Goal: Information Seeking & Learning: Find specific fact

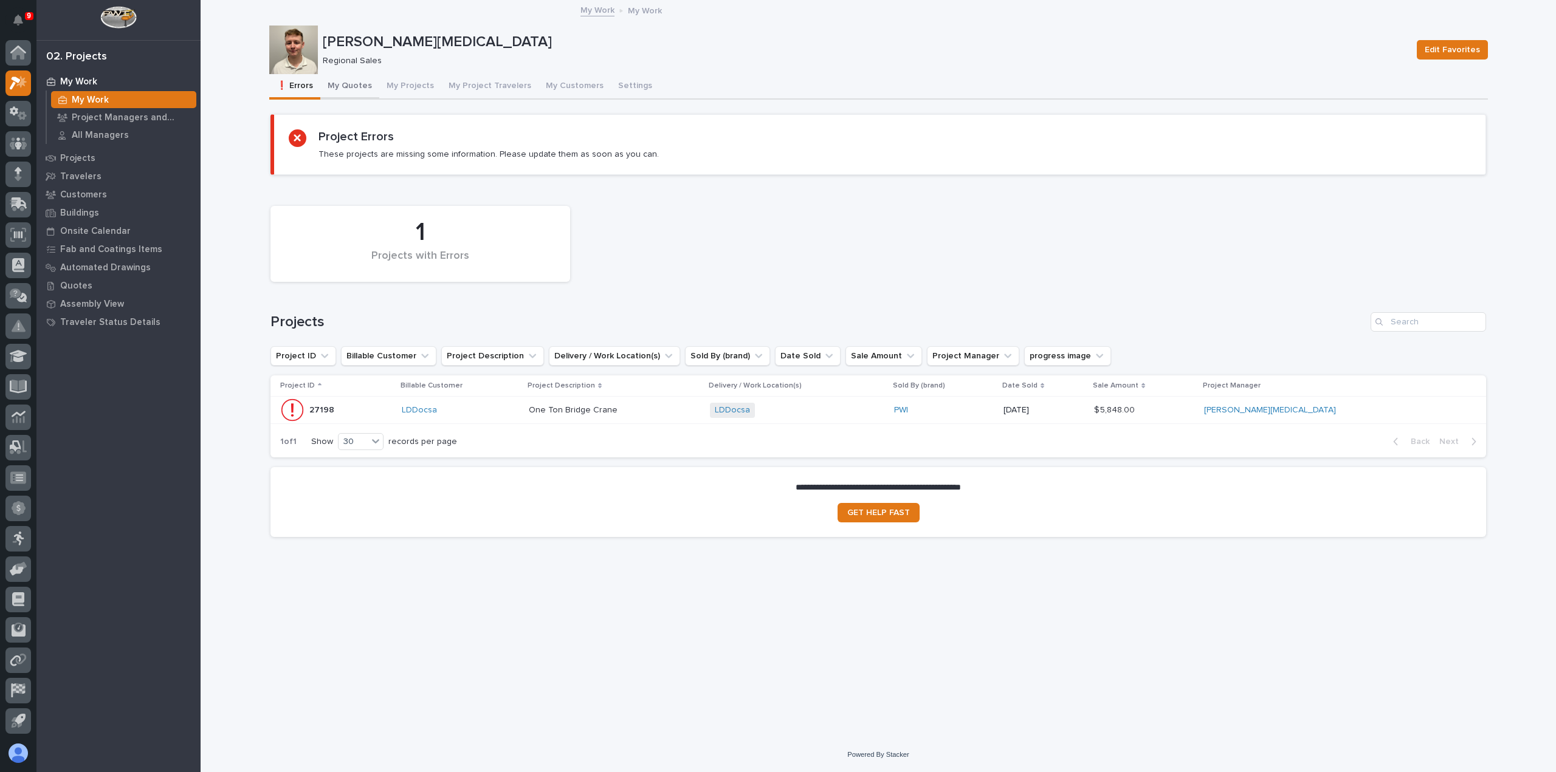
click at [356, 90] on button "My Quotes" at bounding box center [349, 87] width 59 height 26
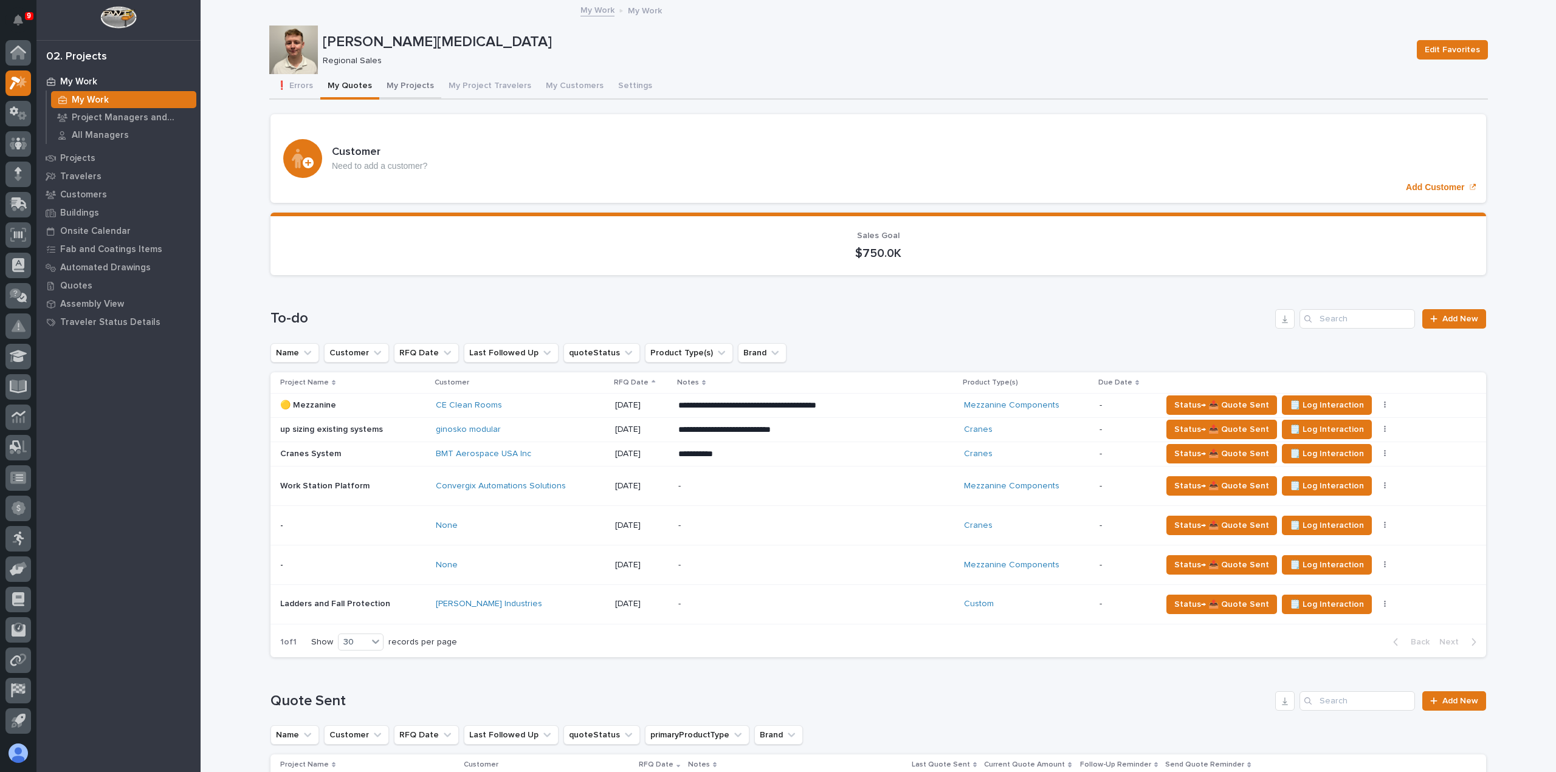
click at [404, 92] on button "My Projects" at bounding box center [410, 87] width 62 height 26
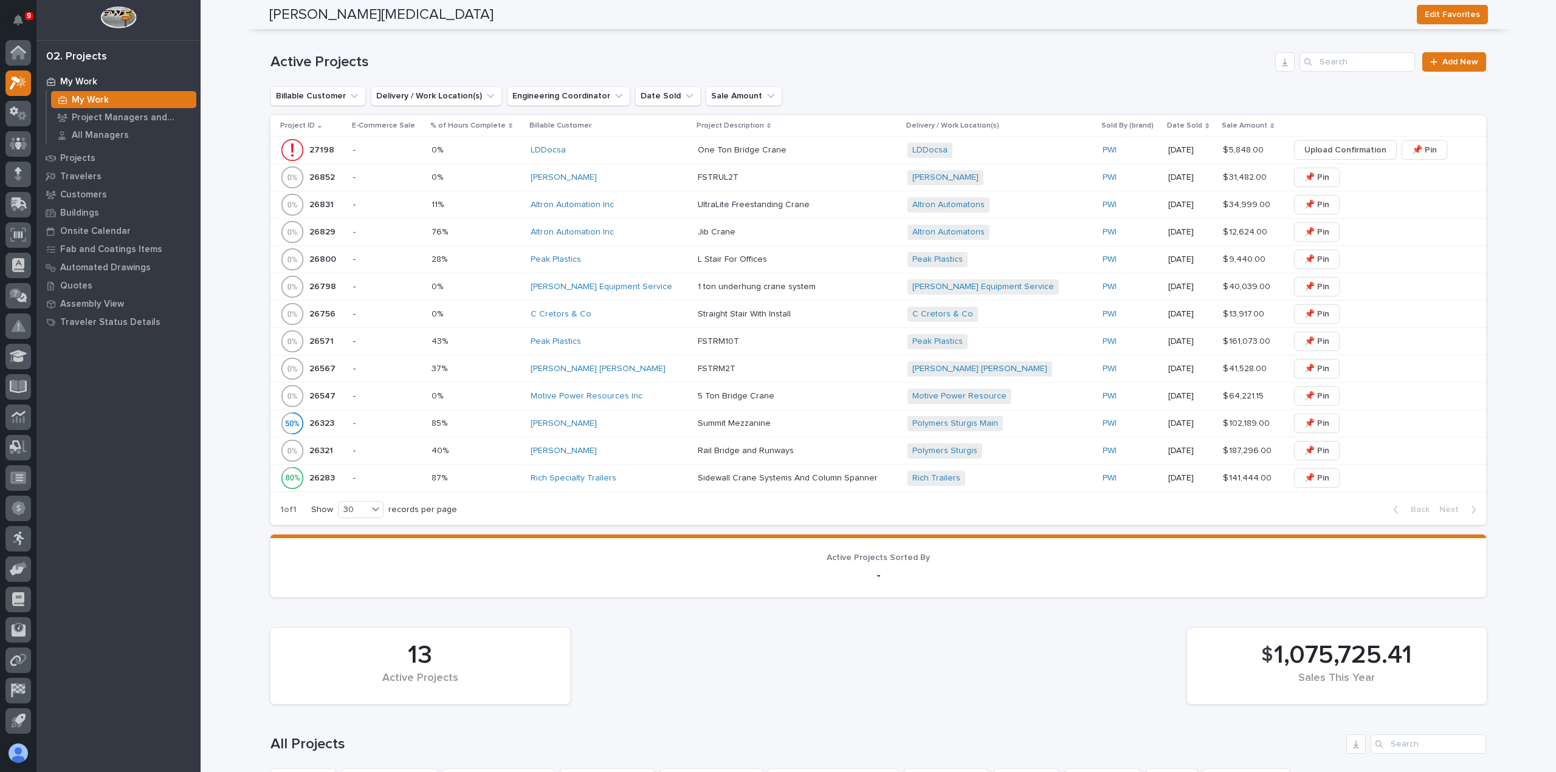
scroll to position [304, 0]
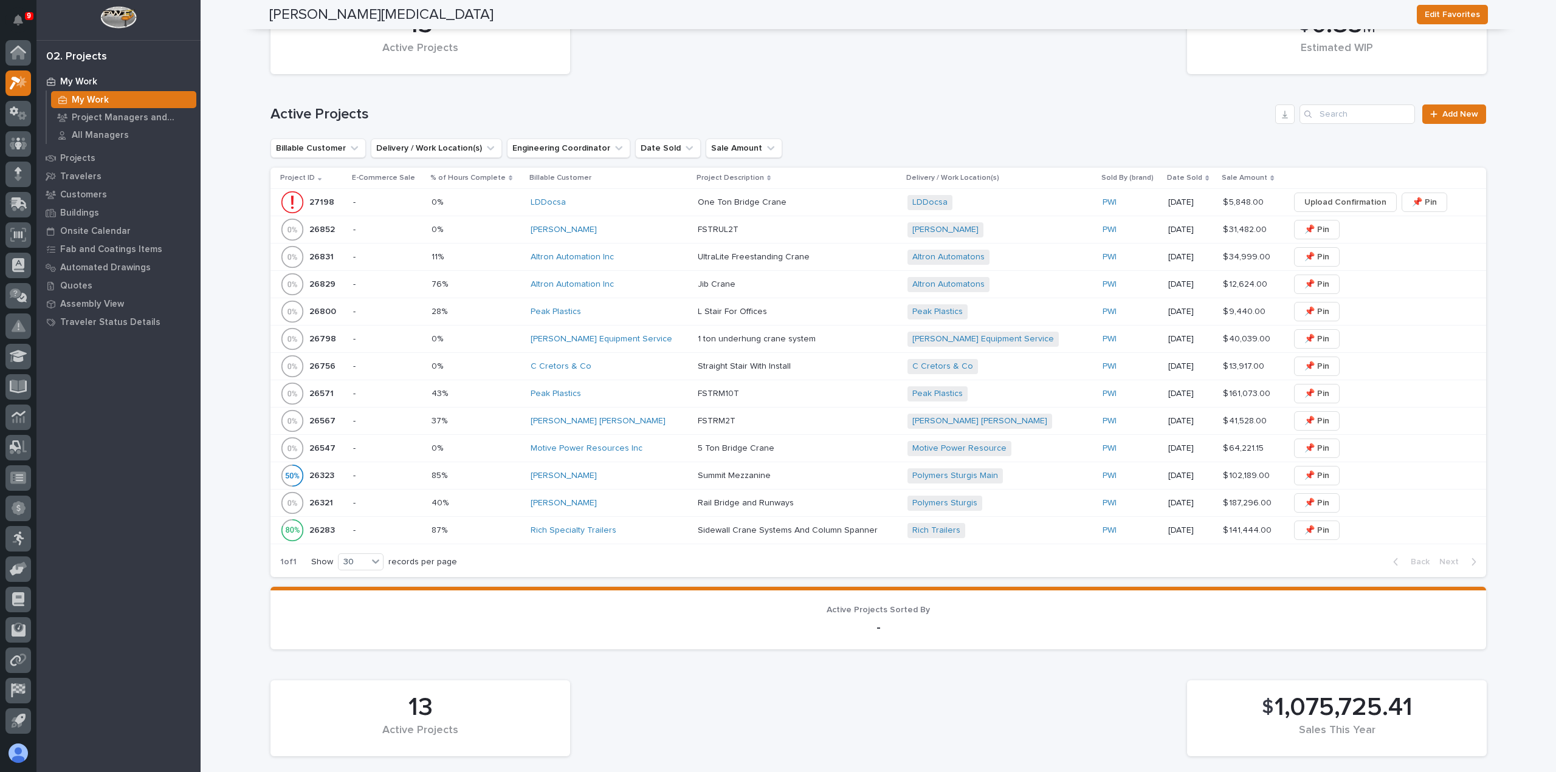
click at [625, 416] on div "[PERSON_NAME] [PERSON_NAME]" at bounding box center [609, 421] width 157 height 10
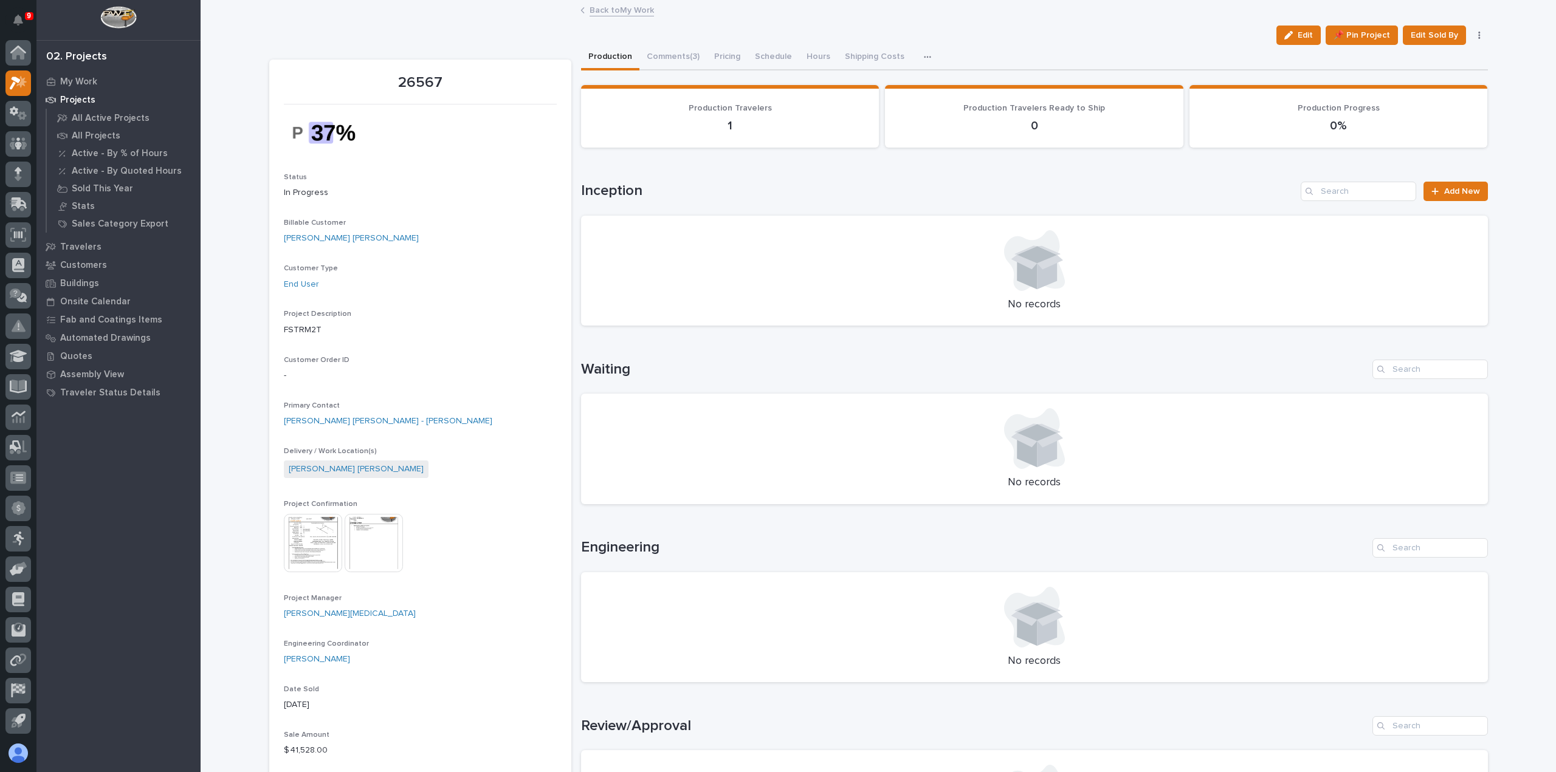
click at [612, 10] on link "Back to My Work" at bounding box center [621, 9] width 64 height 14
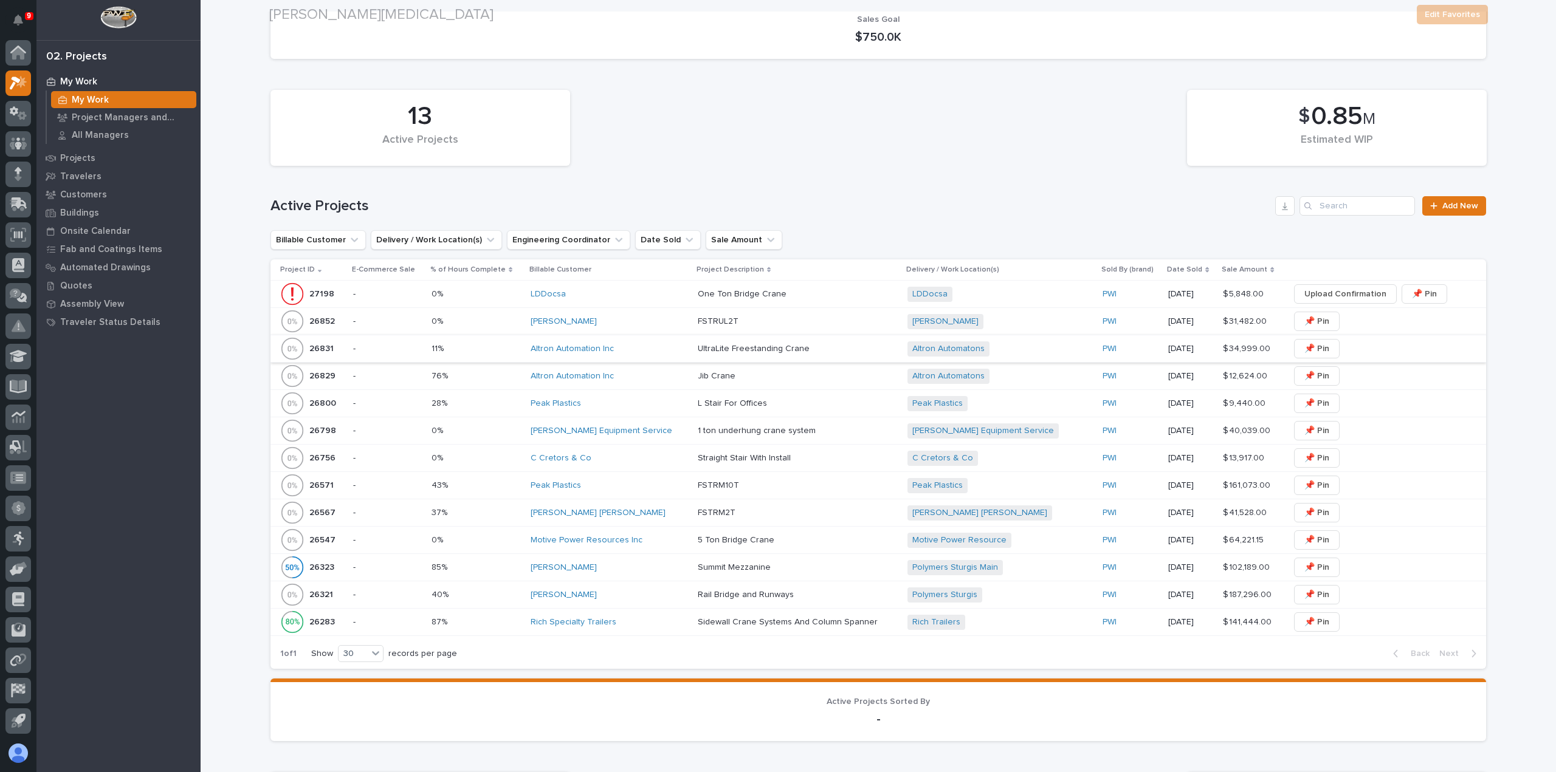
scroll to position [243, 0]
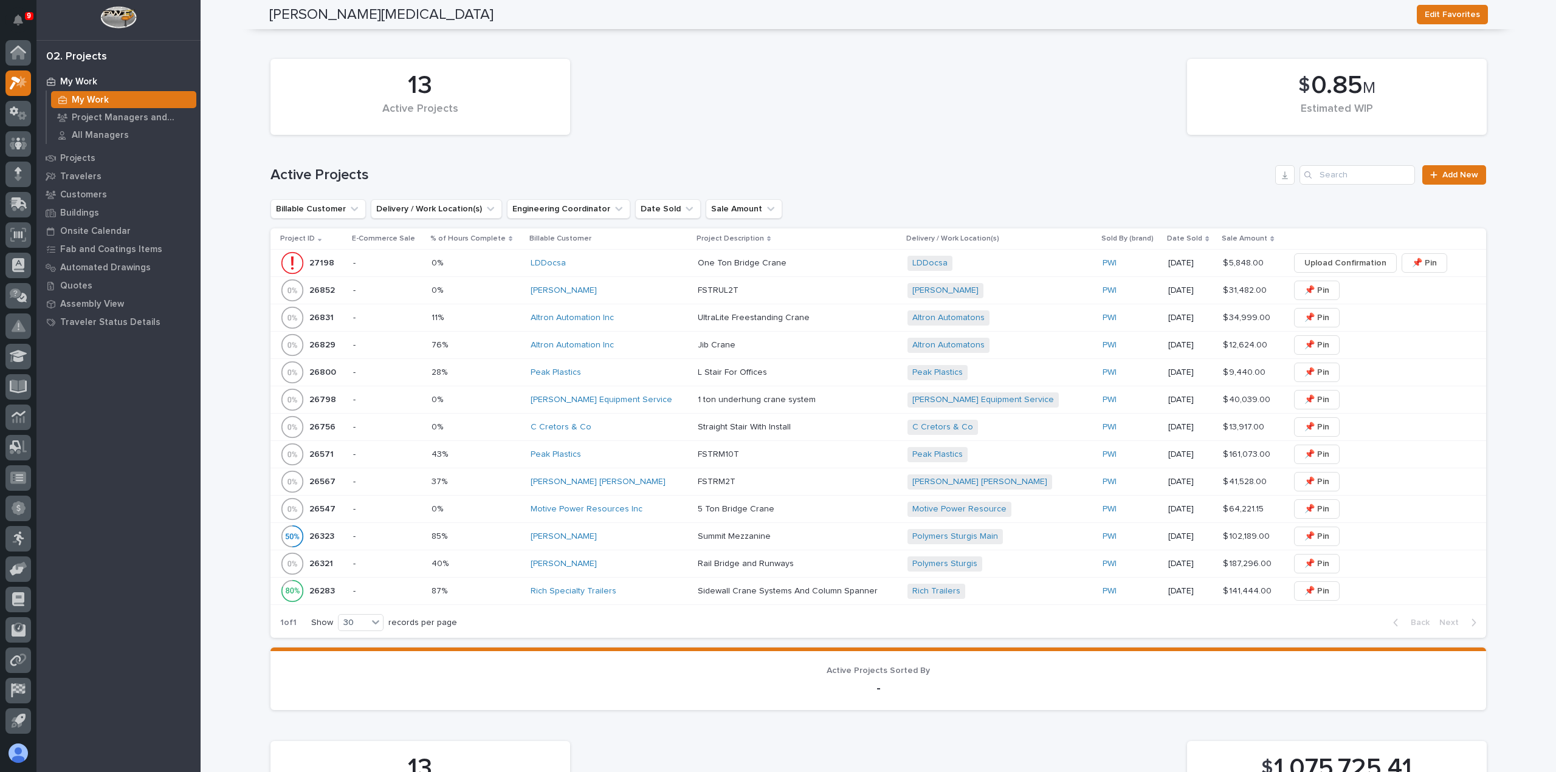
click at [633, 492] on td "[PERSON_NAME] [PERSON_NAME]" at bounding box center [609, 482] width 167 height 27
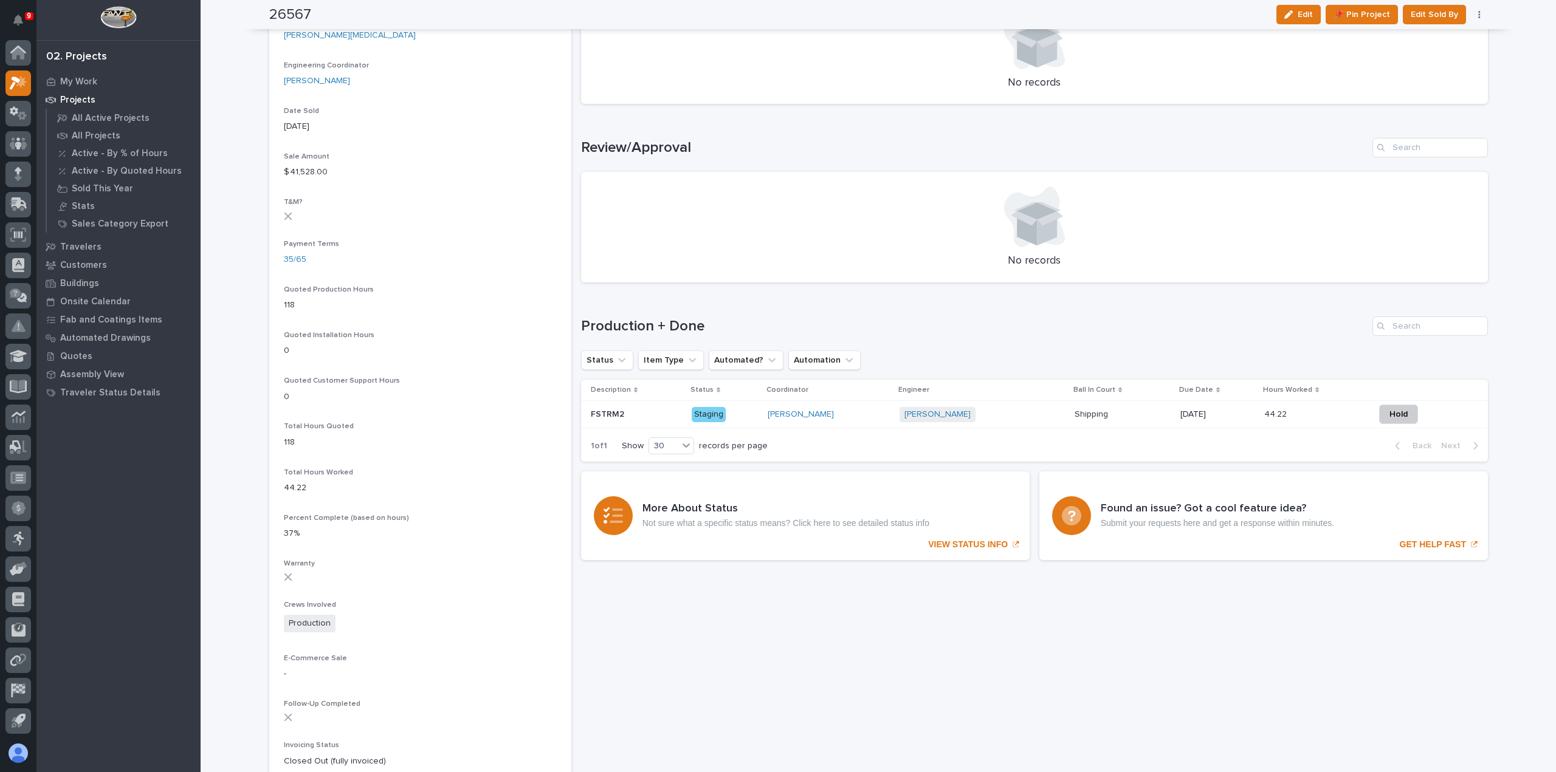
scroll to position [608, 0]
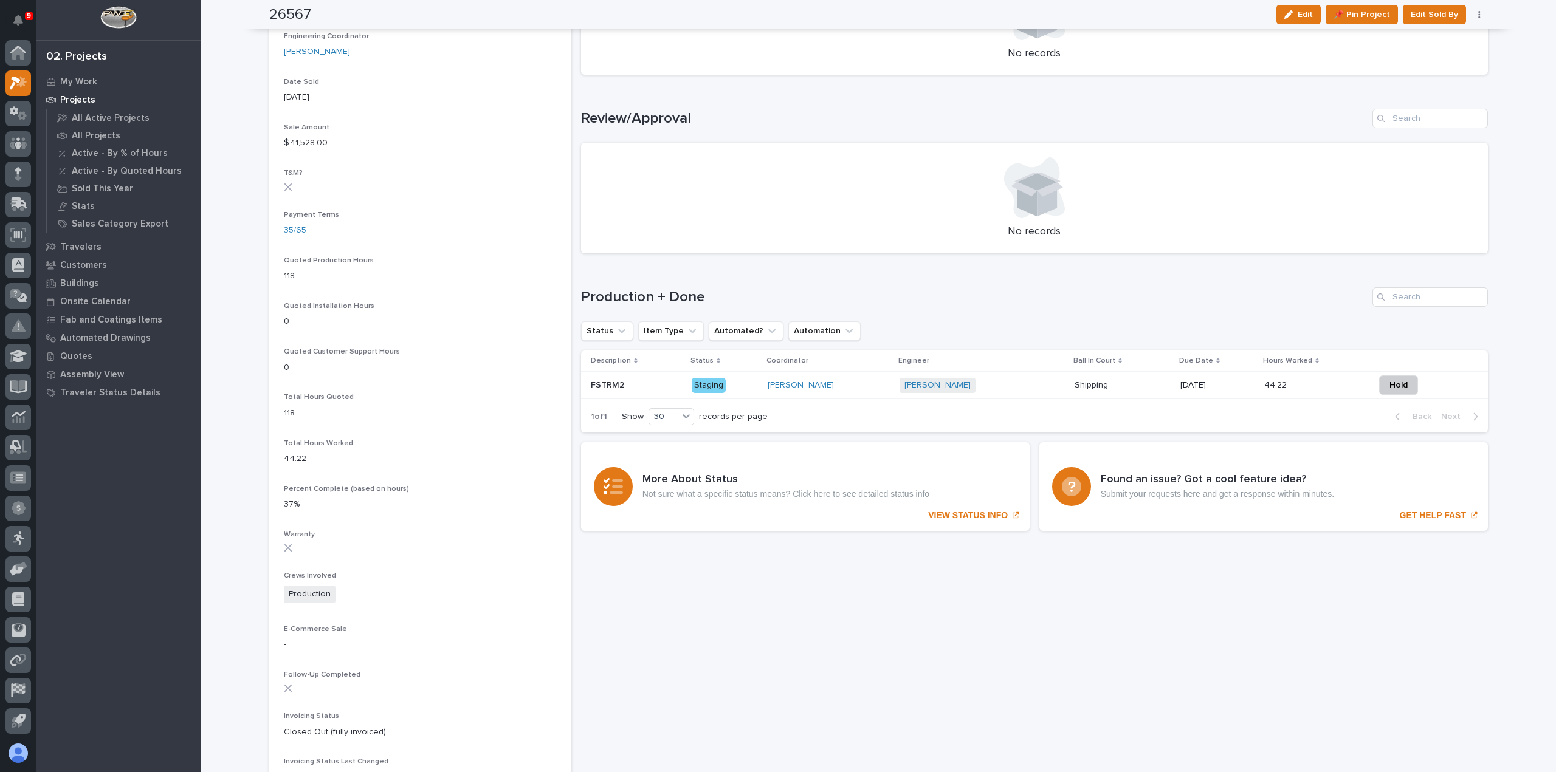
click at [1014, 386] on div "[PERSON_NAME] + 0" at bounding box center [981, 385] width 165 height 15
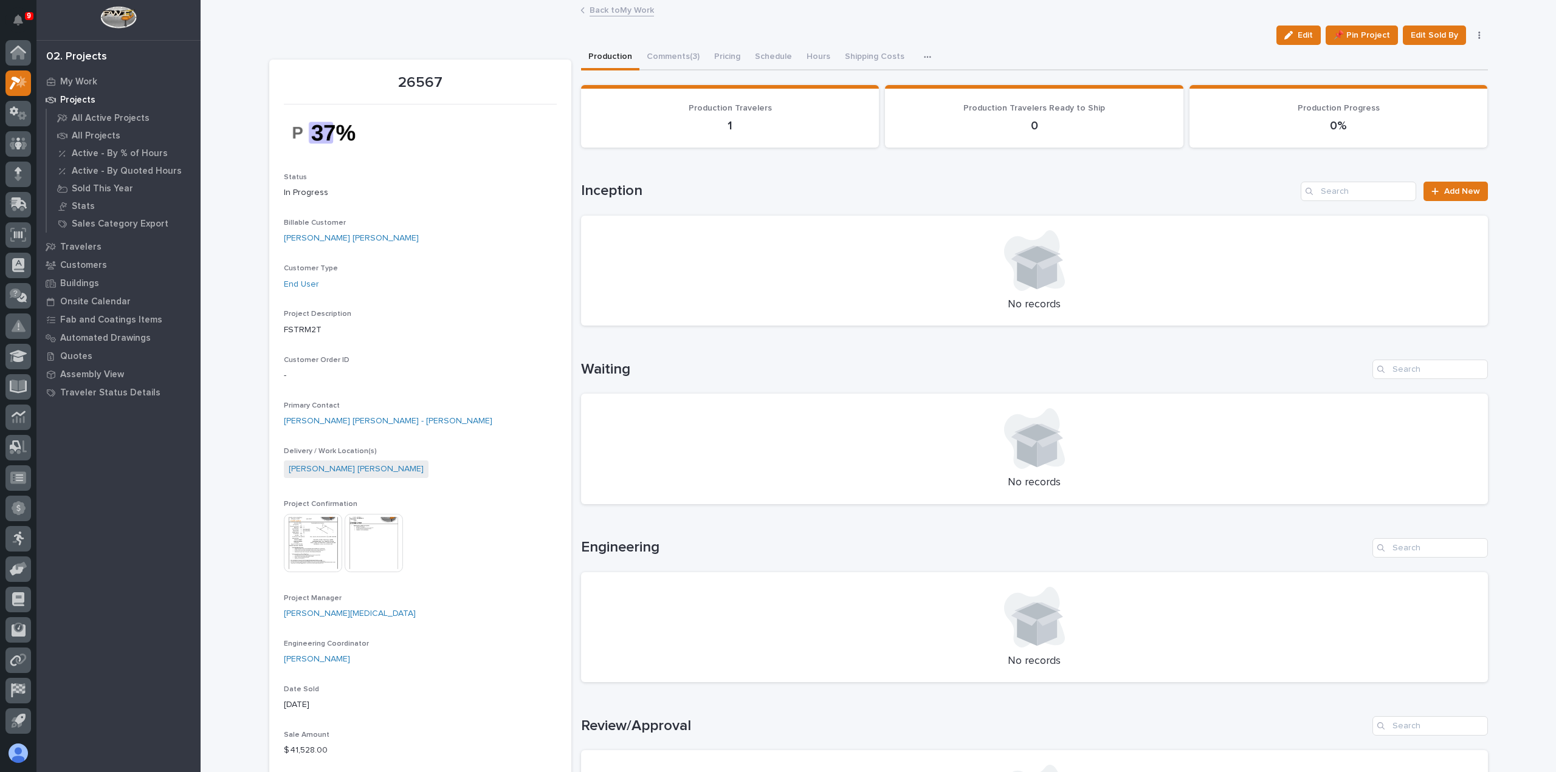
click at [634, 9] on link "Back to My Work" at bounding box center [621, 9] width 64 height 14
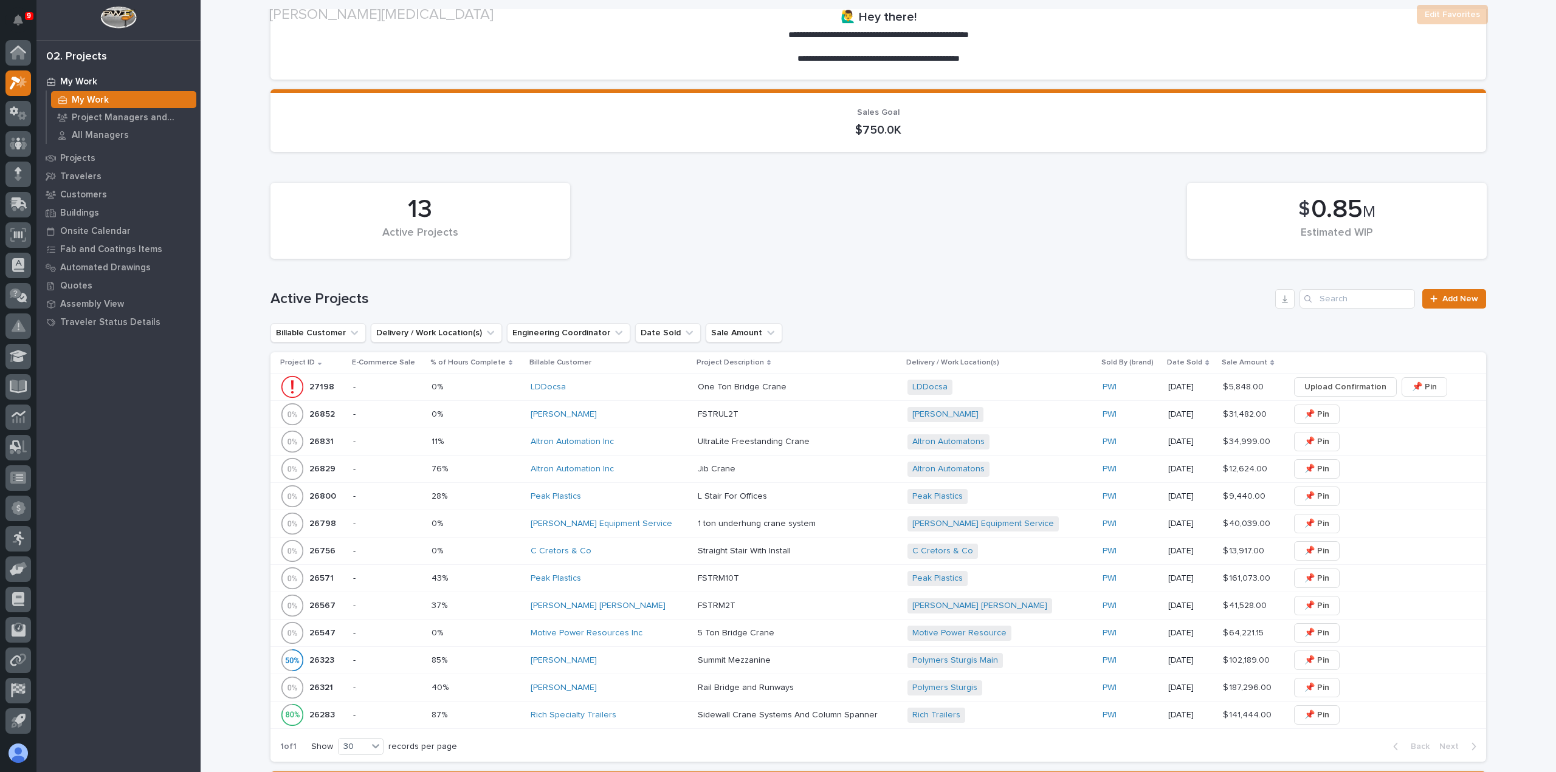
scroll to position [122, 0]
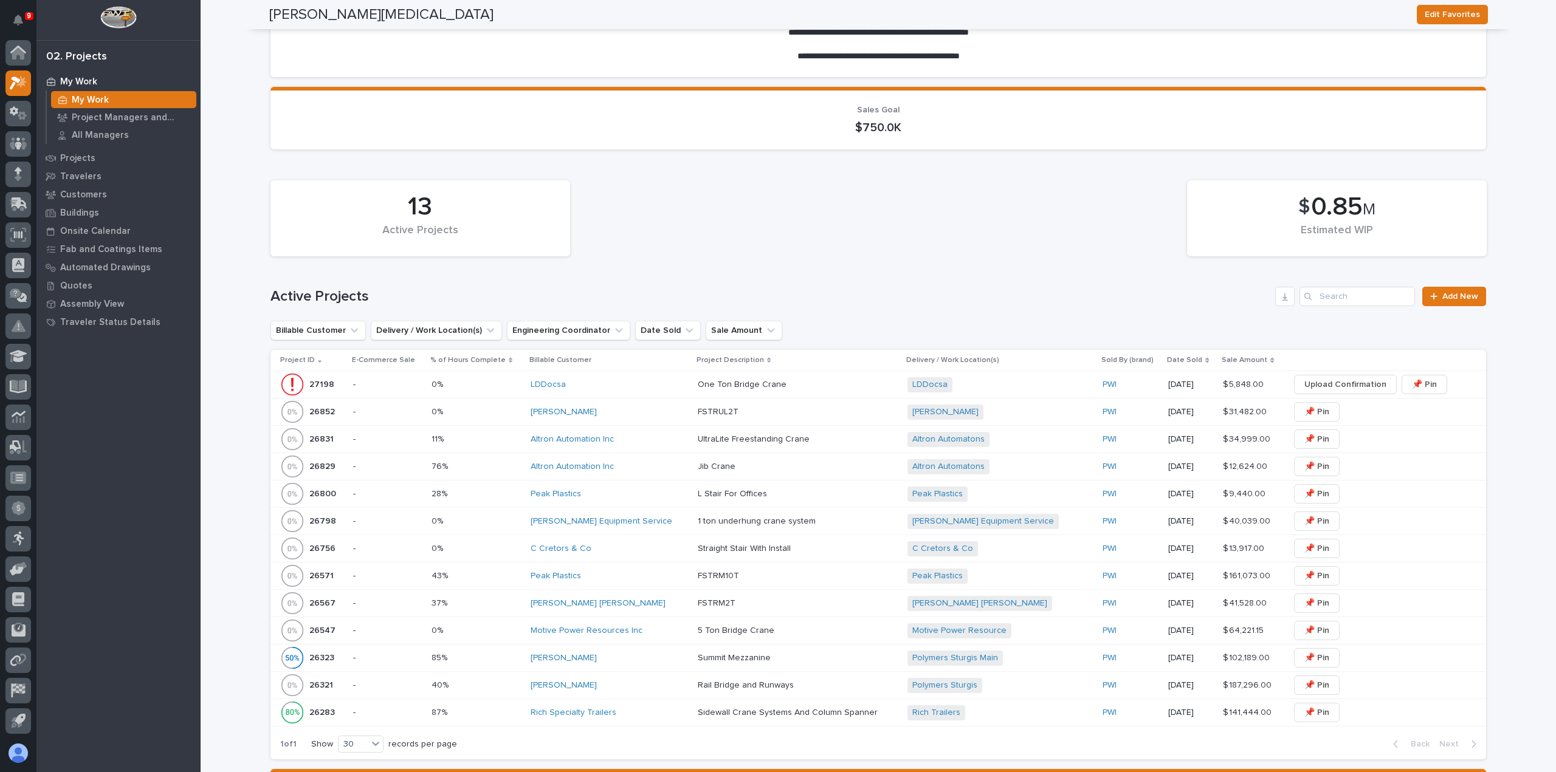
click at [643, 394] on div "LDDocsa" at bounding box center [609, 385] width 157 height 20
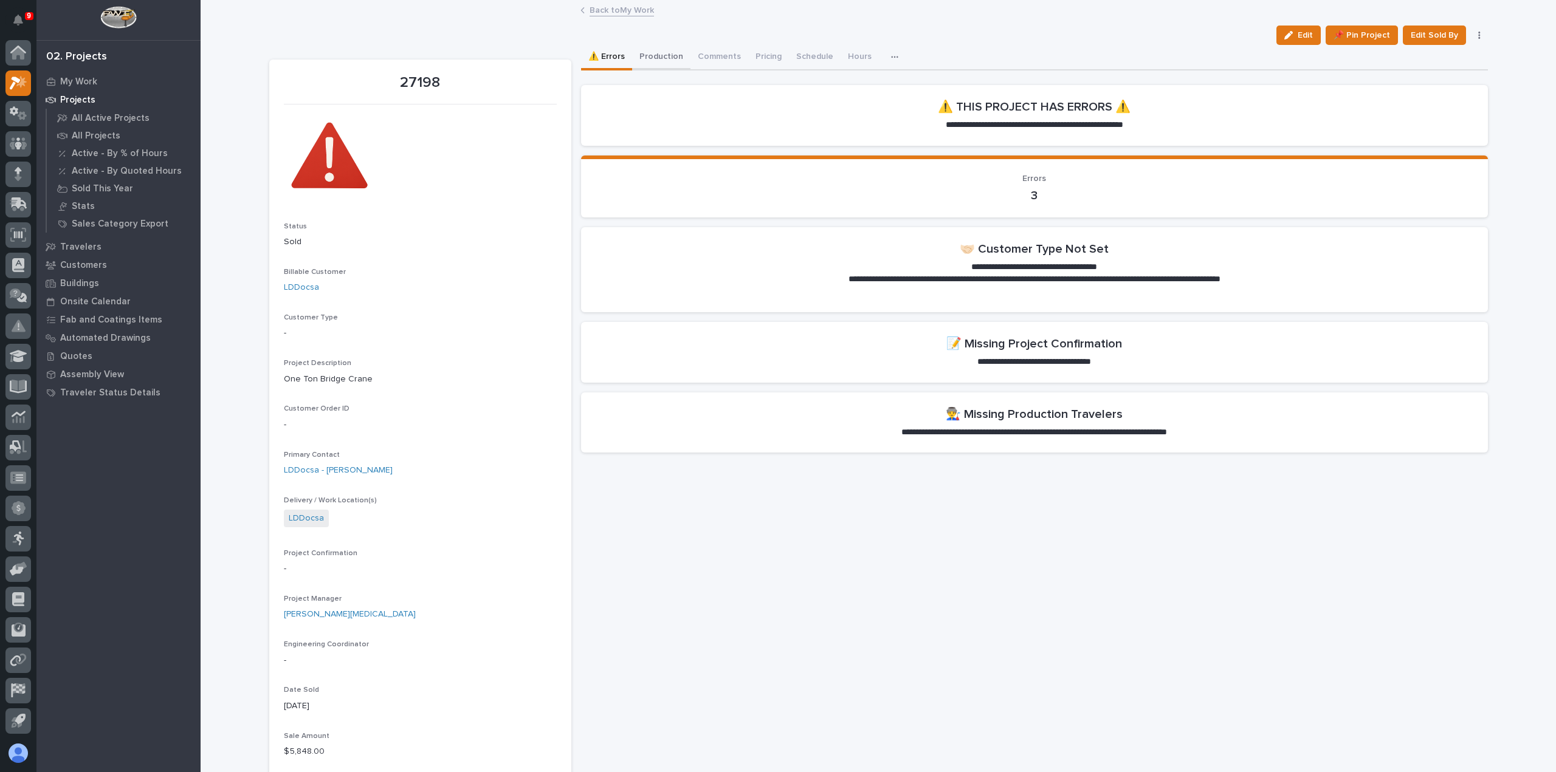
click at [672, 54] on button "Production" at bounding box center [661, 58] width 58 height 26
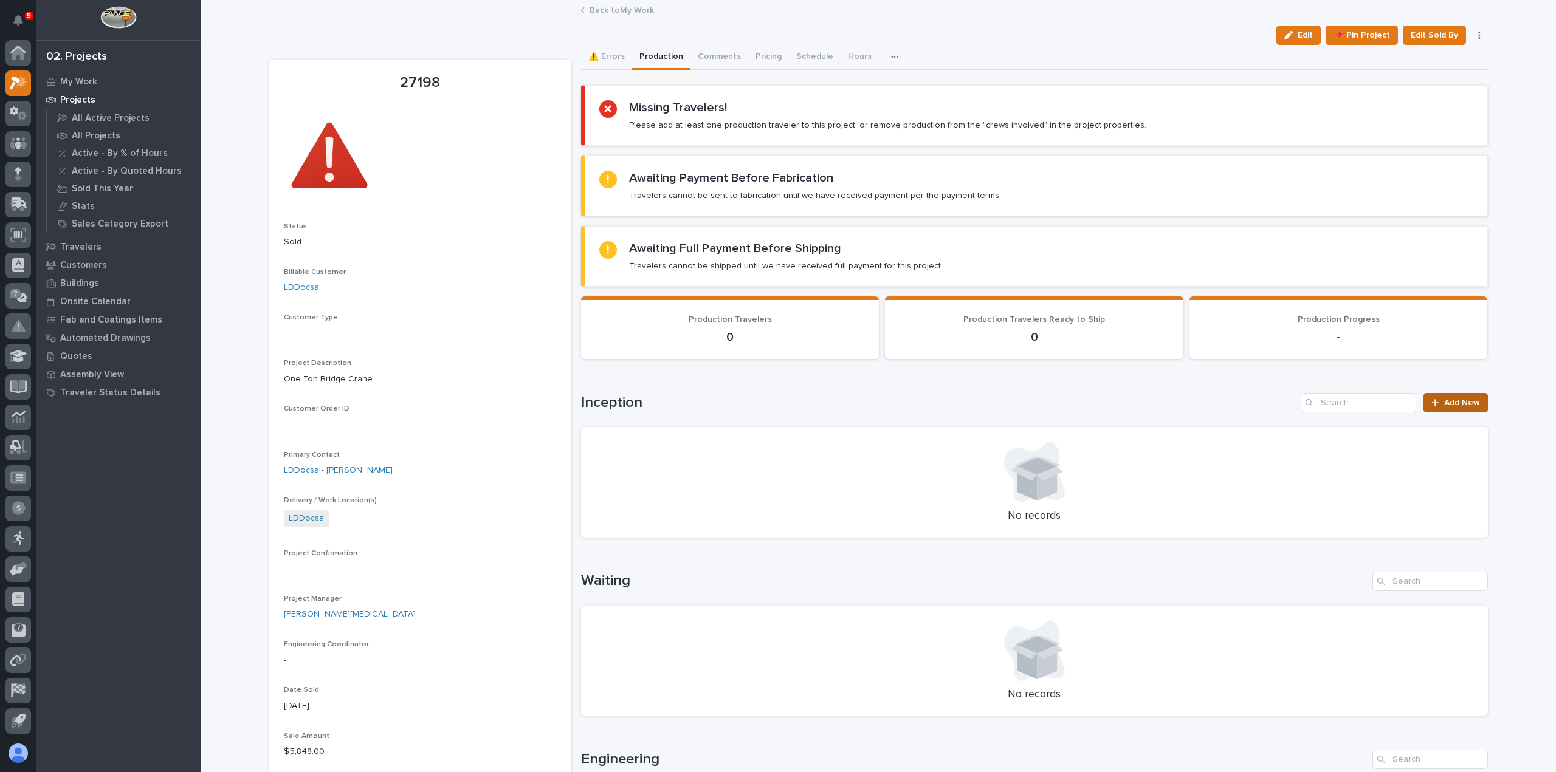
click at [1454, 408] on link "Add New" at bounding box center [1455, 402] width 64 height 19
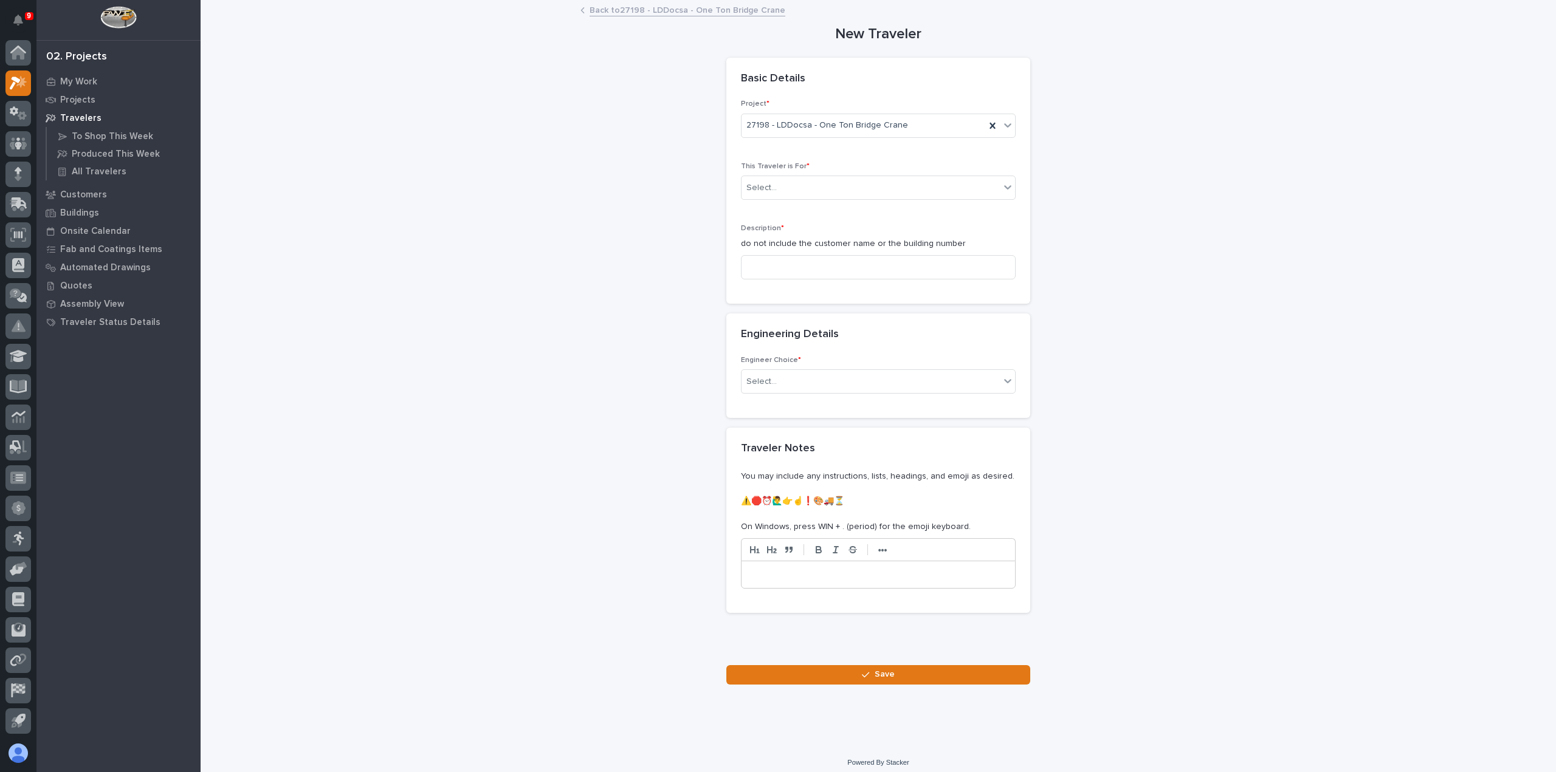
click at [645, 9] on link "Back to 27198 - LDDocsa - One Ton Bridge Crane" at bounding box center [687, 9] width 196 height 14
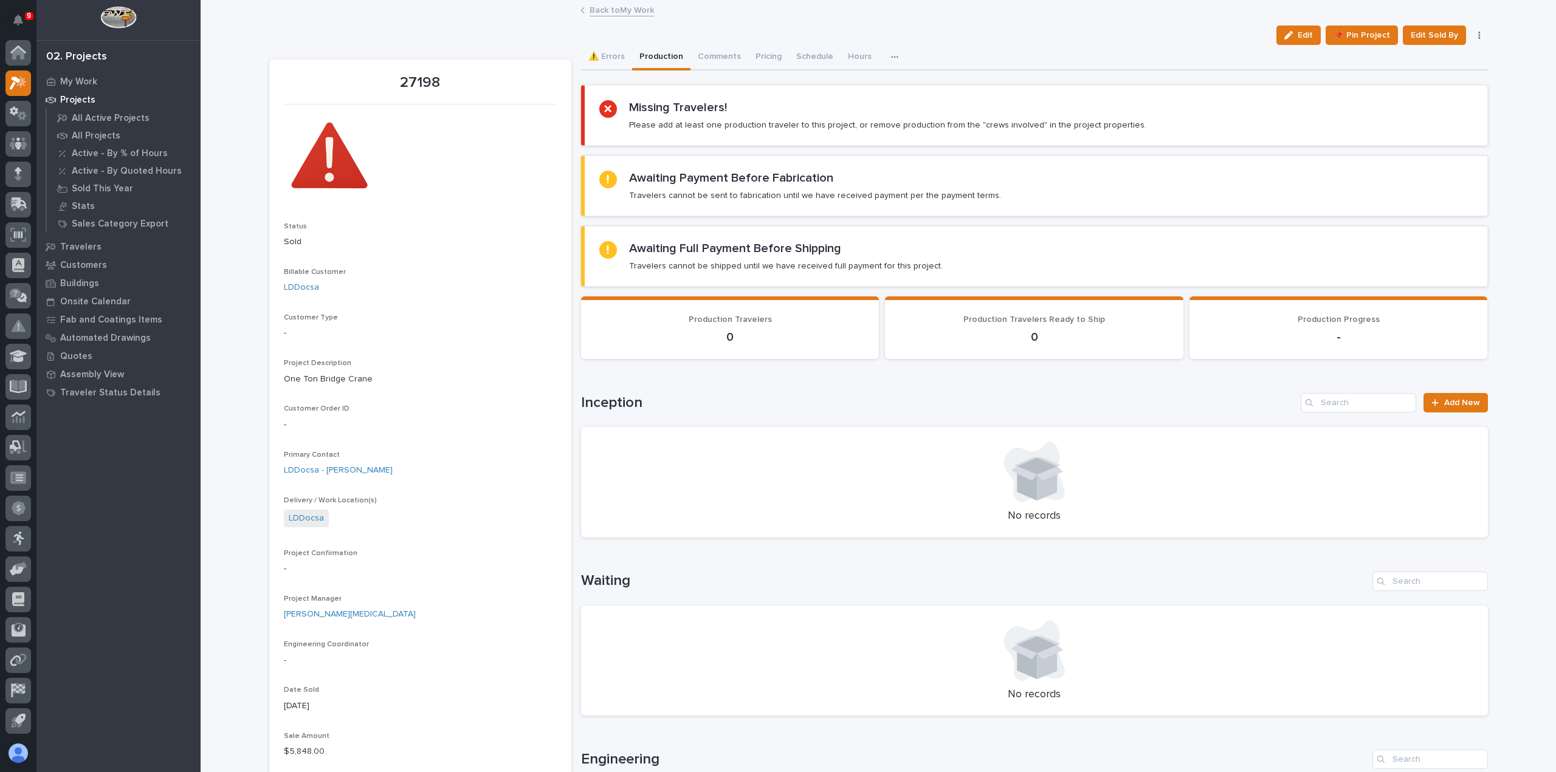
click at [609, 11] on link "Back to My Work" at bounding box center [621, 9] width 64 height 14
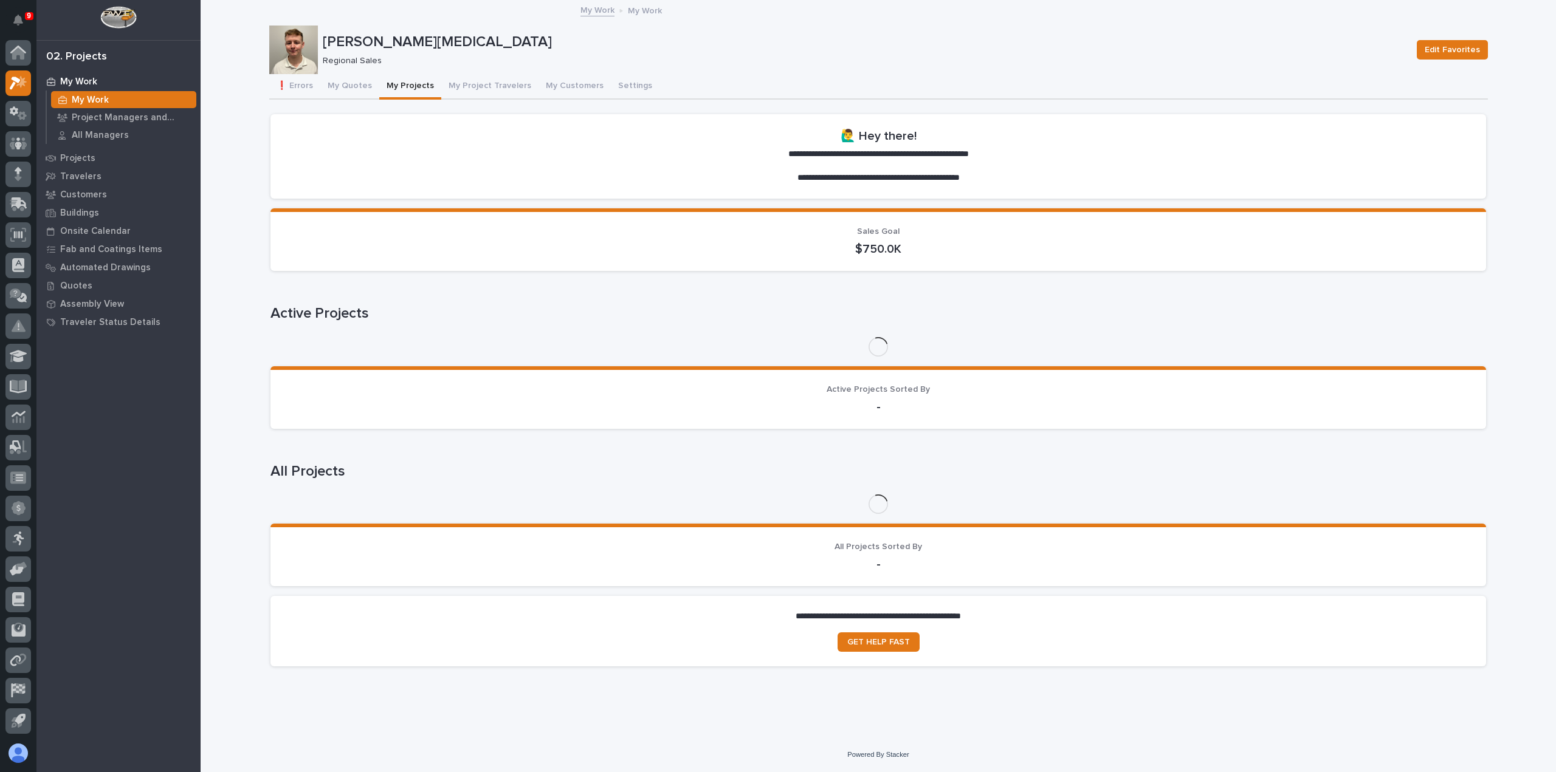
click at [370, 89] on button "My Quotes" at bounding box center [349, 87] width 59 height 26
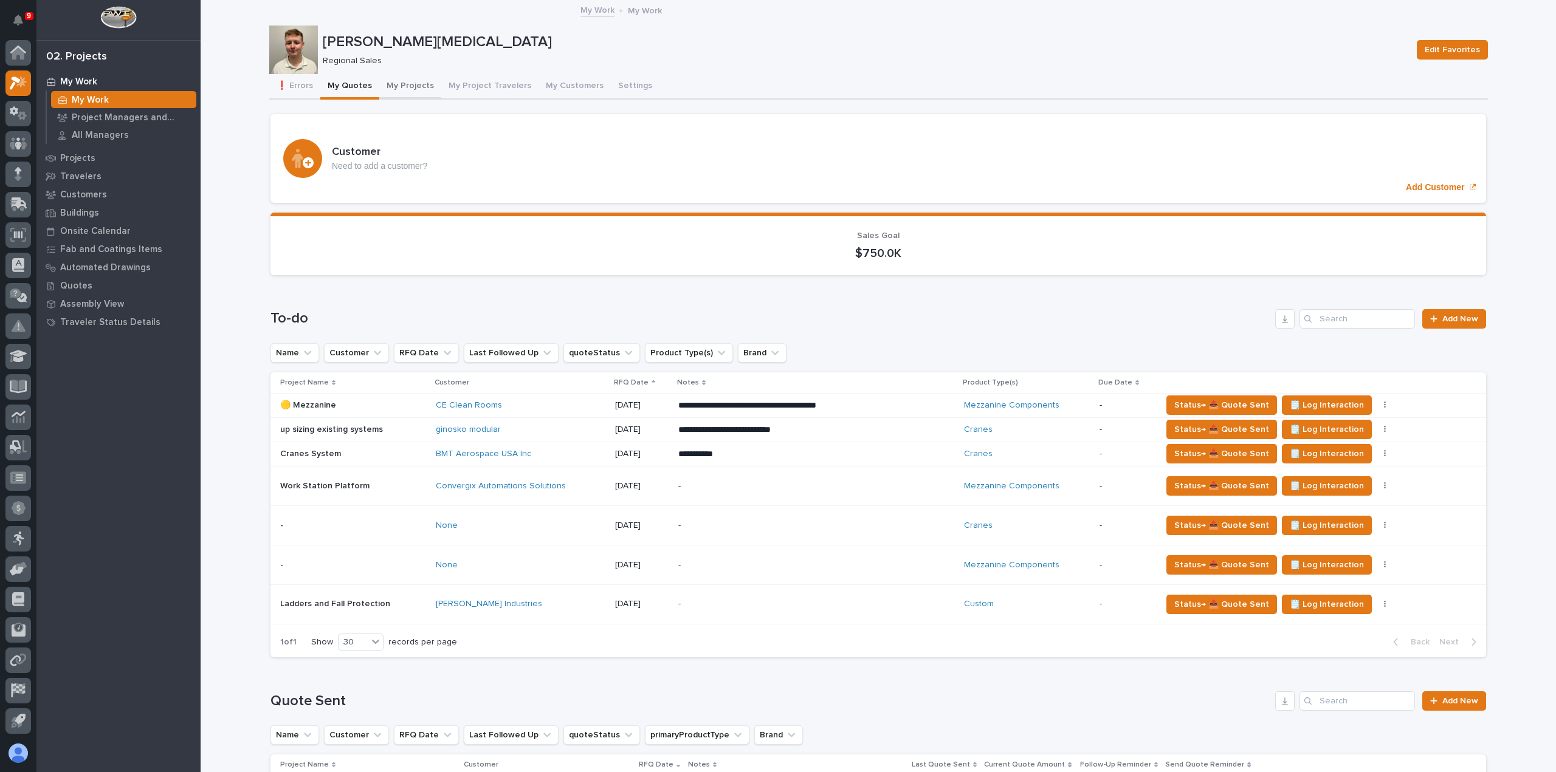
click at [391, 81] on button "My Projects" at bounding box center [410, 87] width 62 height 26
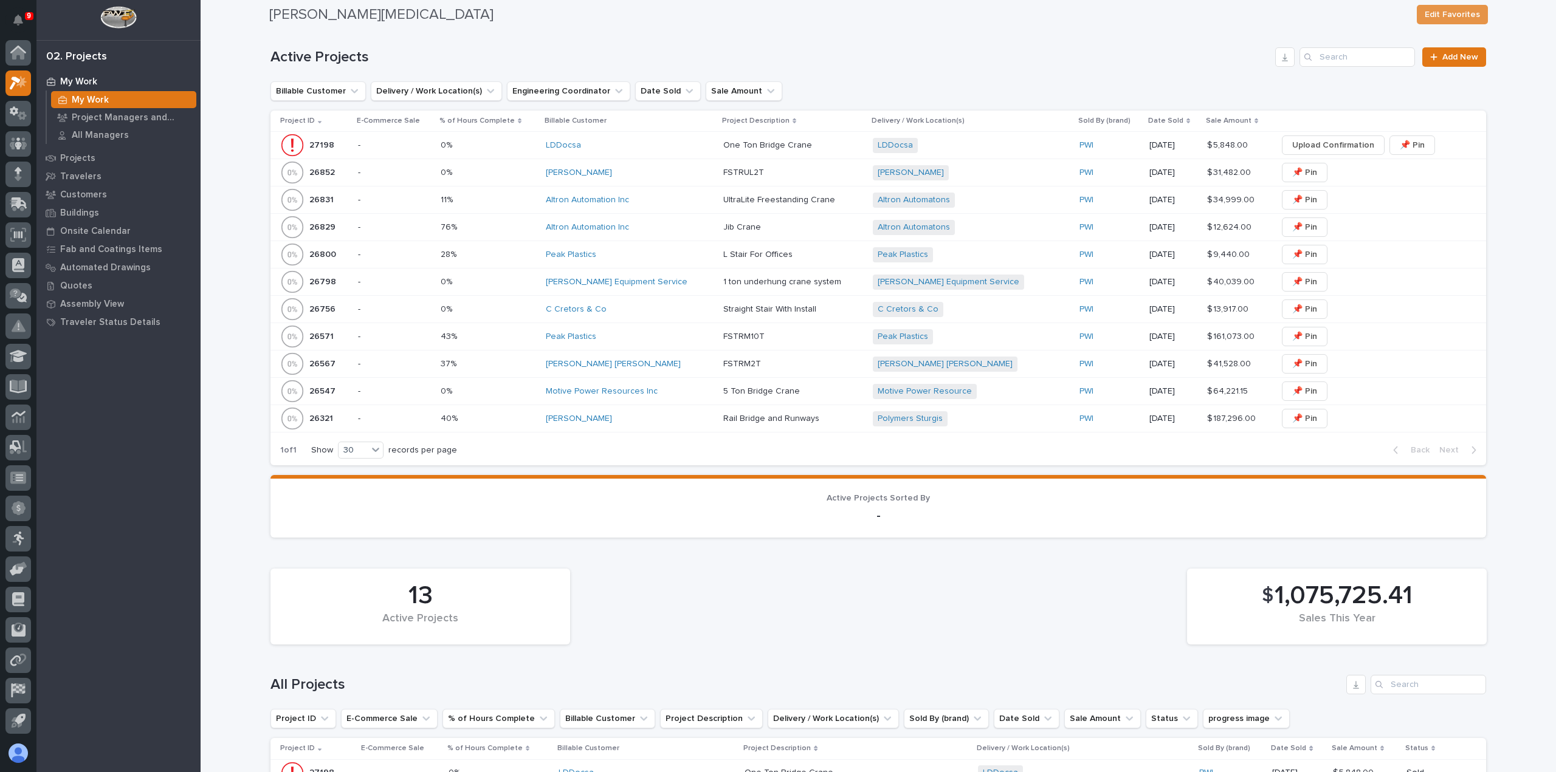
scroll to position [365, 0]
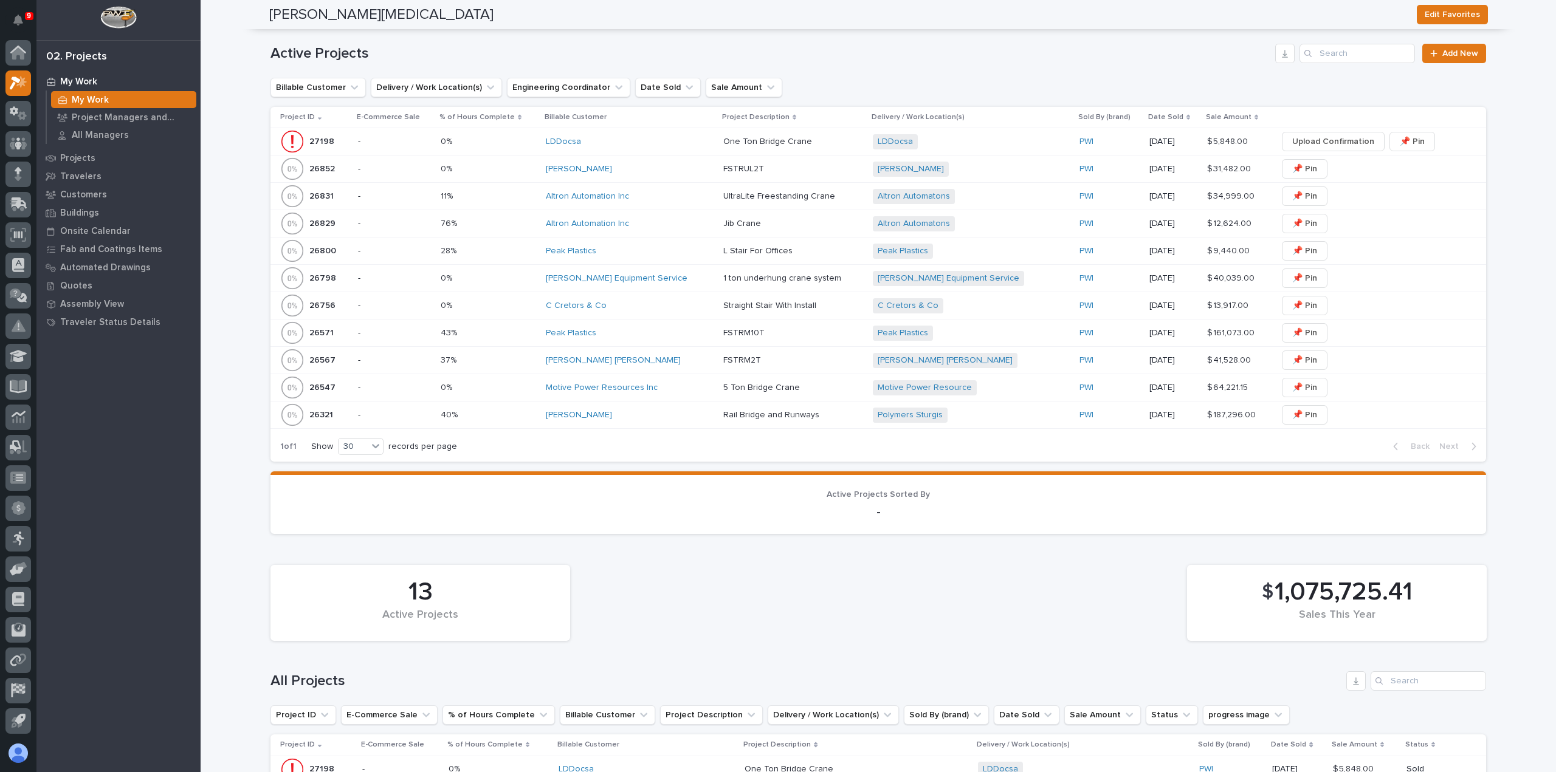
click at [679, 279] on div "[PERSON_NAME] Equipment Service" at bounding box center [630, 278] width 168 height 10
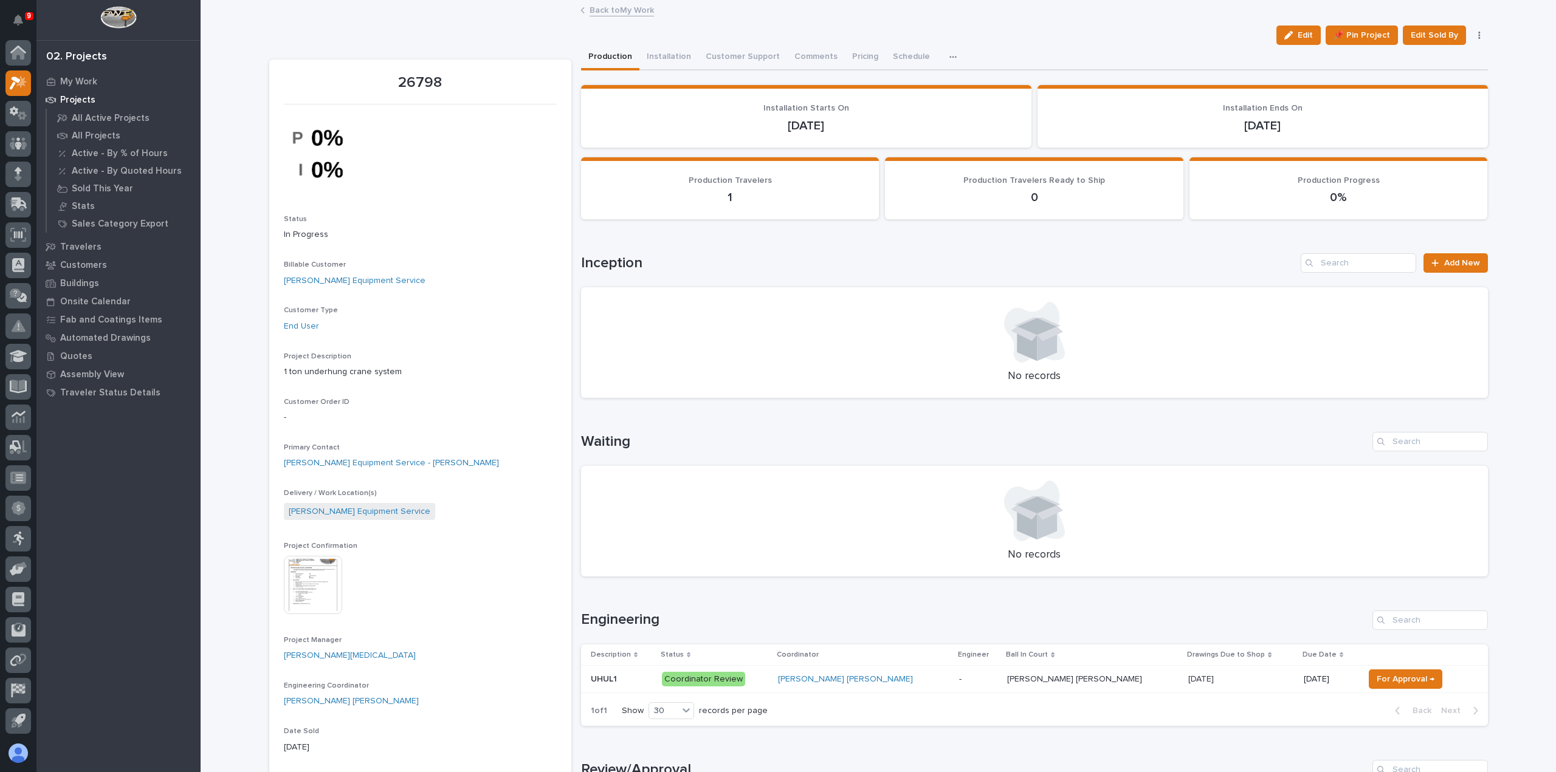
click at [900, 685] on div "[PERSON_NAME] [PERSON_NAME]" at bounding box center [863, 680] width 171 height 20
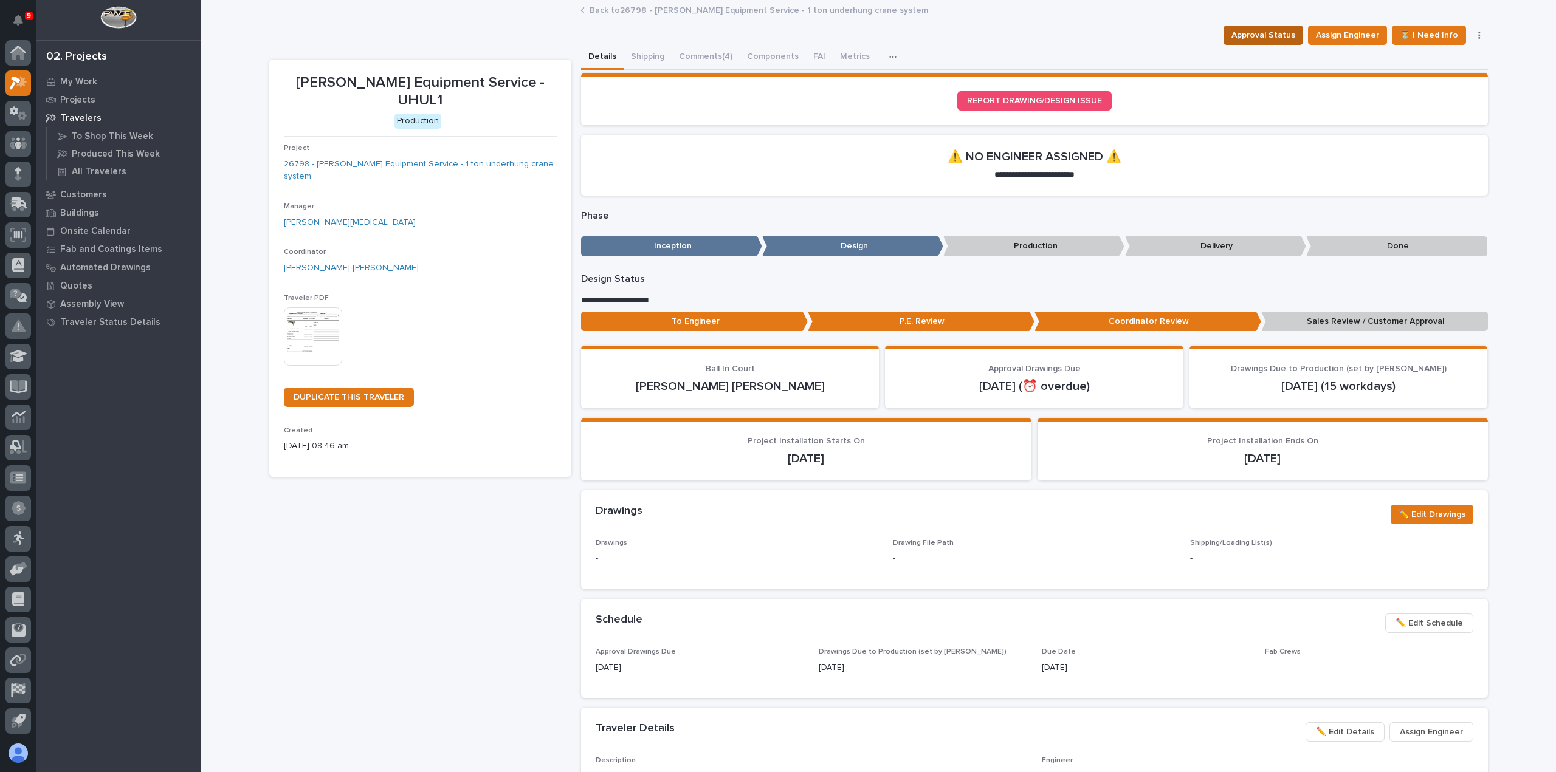
click at [1252, 35] on span "Approval Status" at bounding box center [1263, 35] width 64 height 15
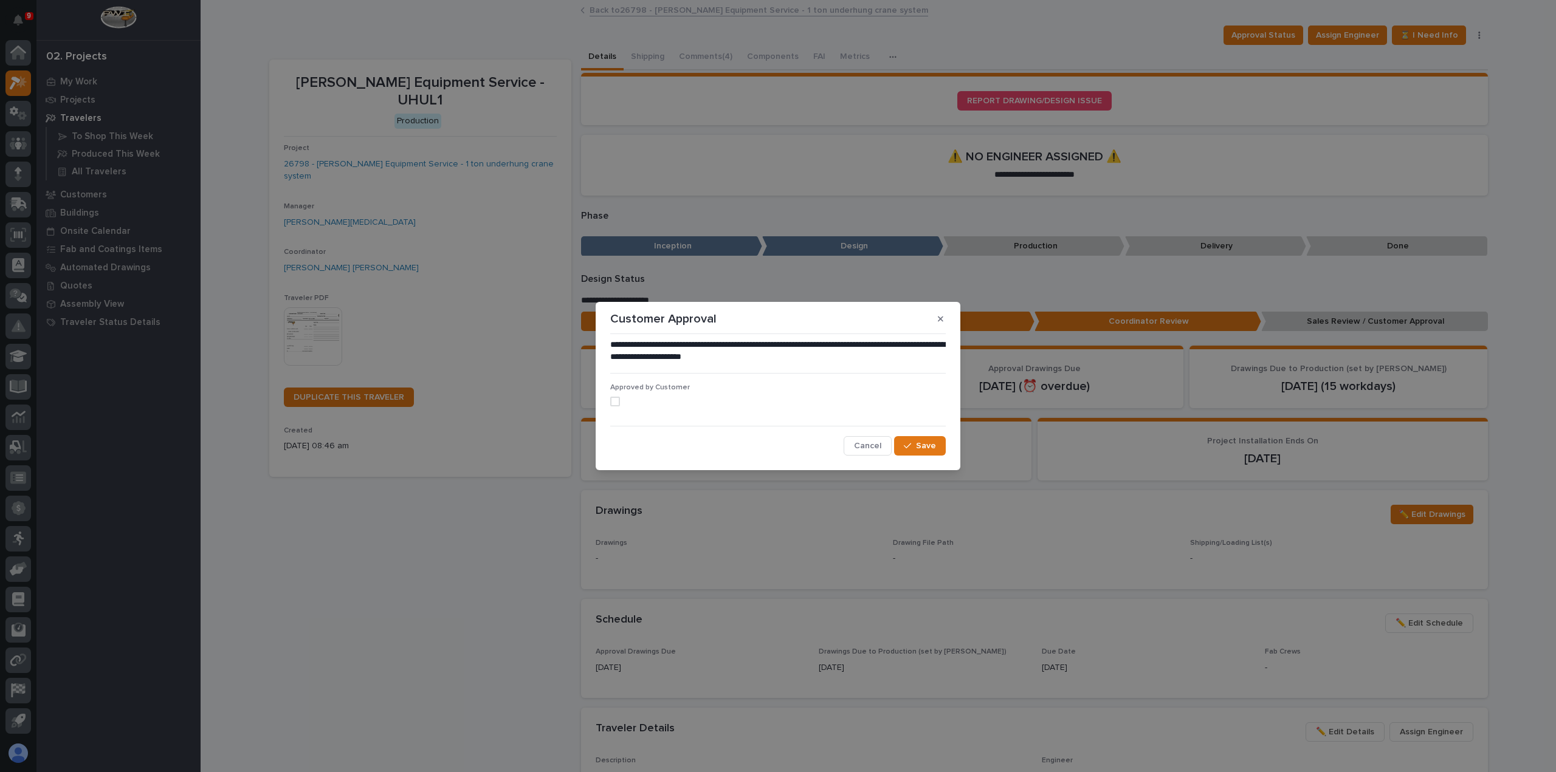
click at [614, 403] on span at bounding box center [615, 402] width 10 height 10
click at [921, 448] on span "Save" at bounding box center [926, 446] width 20 height 11
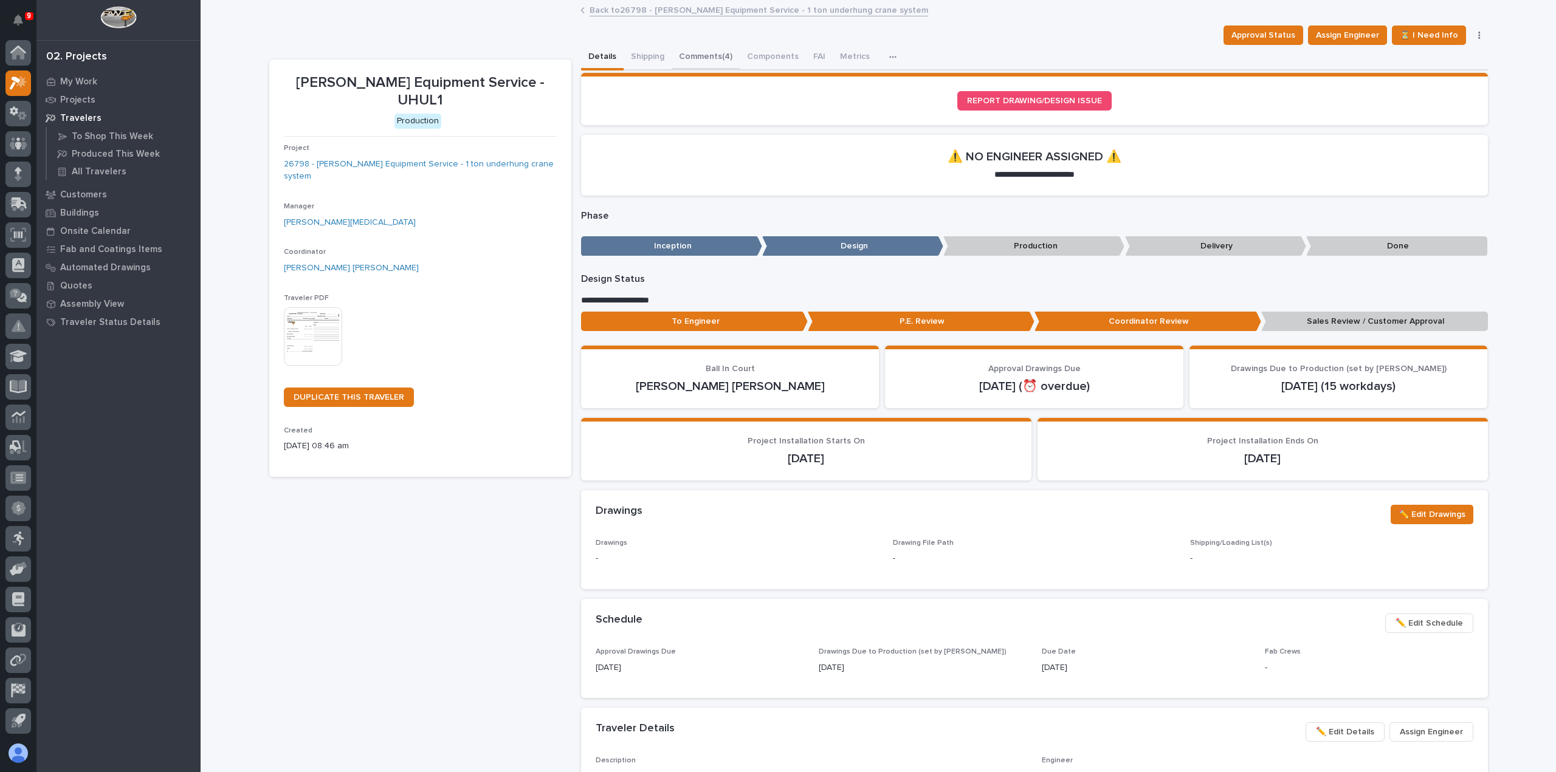
click at [689, 62] on button "Comments (4)" at bounding box center [705, 58] width 68 height 26
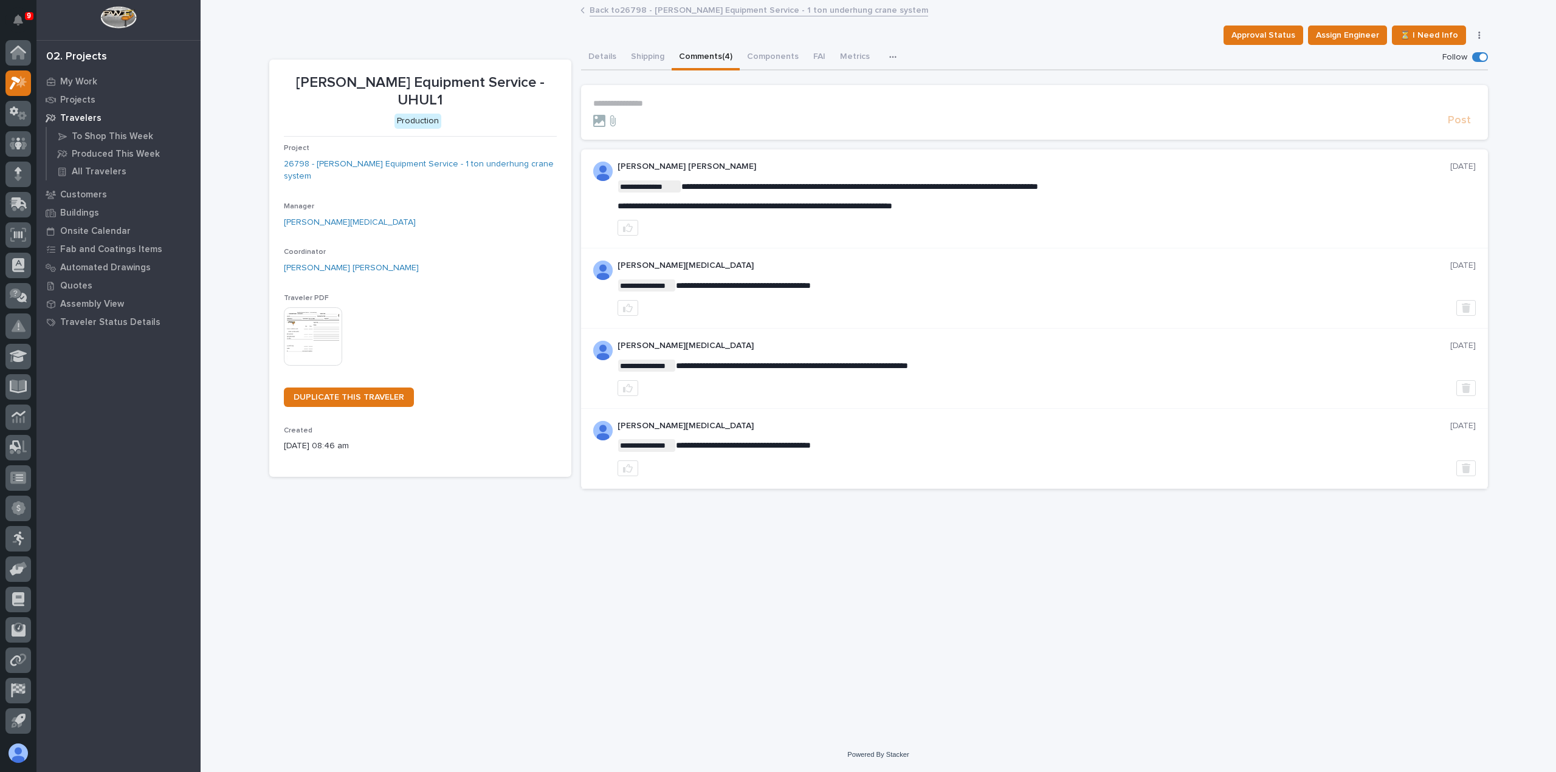
click at [673, 108] on p "**********" at bounding box center [1034, 103] width 882 height 10
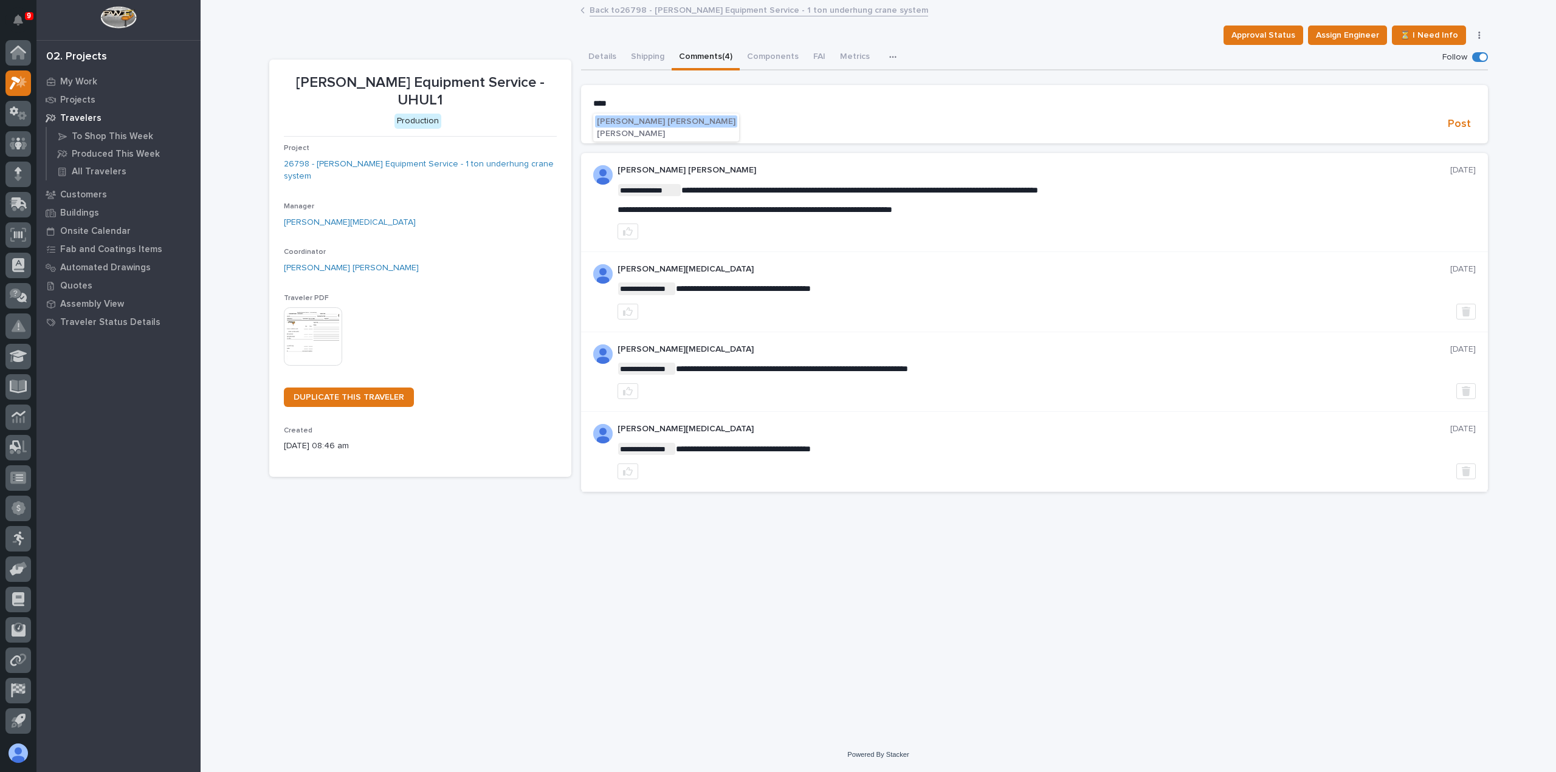
click at [642, 123] on span "[PERSON_NAME] [PERSON_NAME]" at bounding box center [666, 121] width 139 height 9
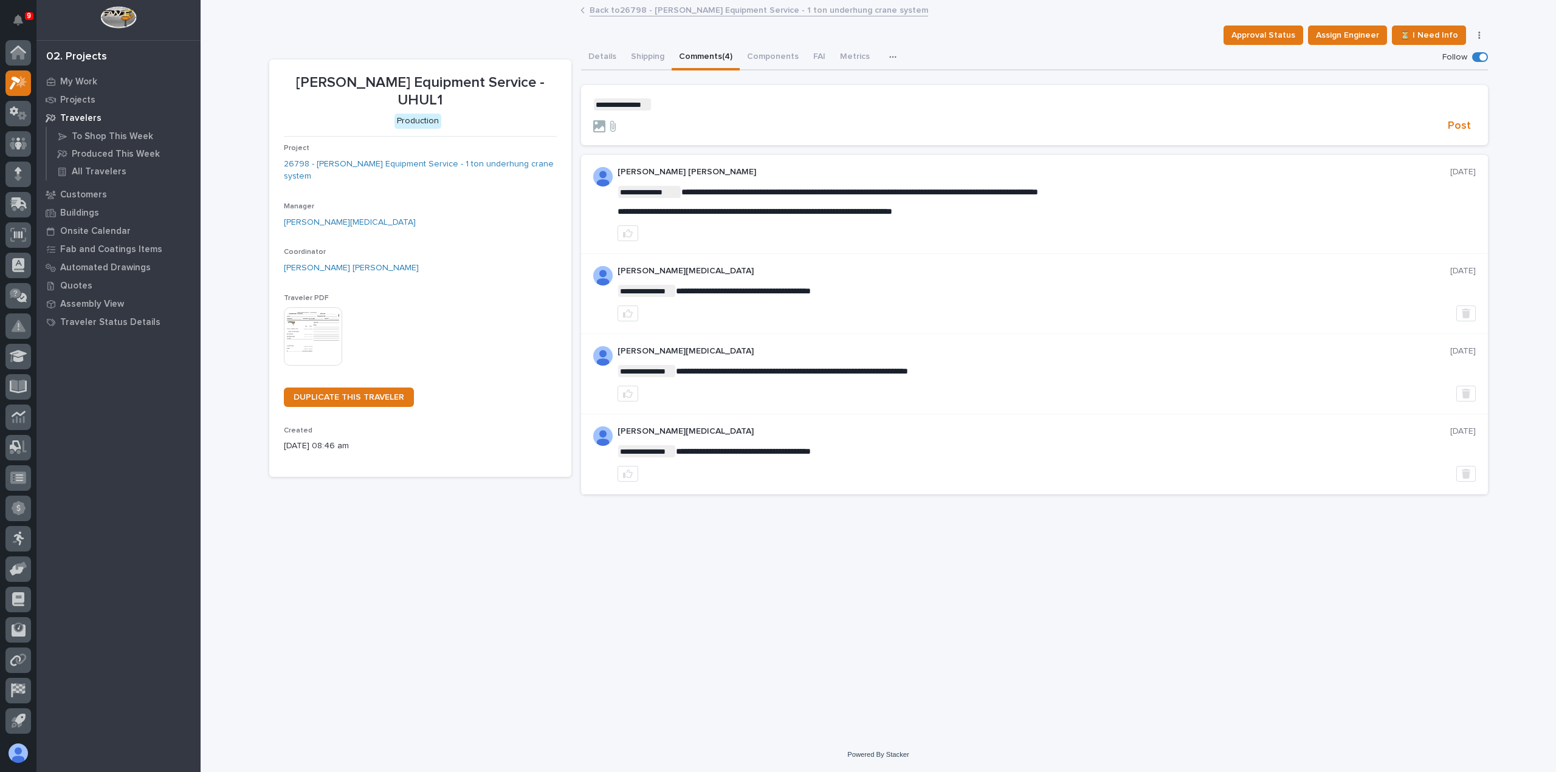
click at [676, 101] on p "**********" at bounding box center [1034, 104] width 882 height 12
click at [1468, 120] on span "Post" at bounding box center [1459, 126] width 23 height 14
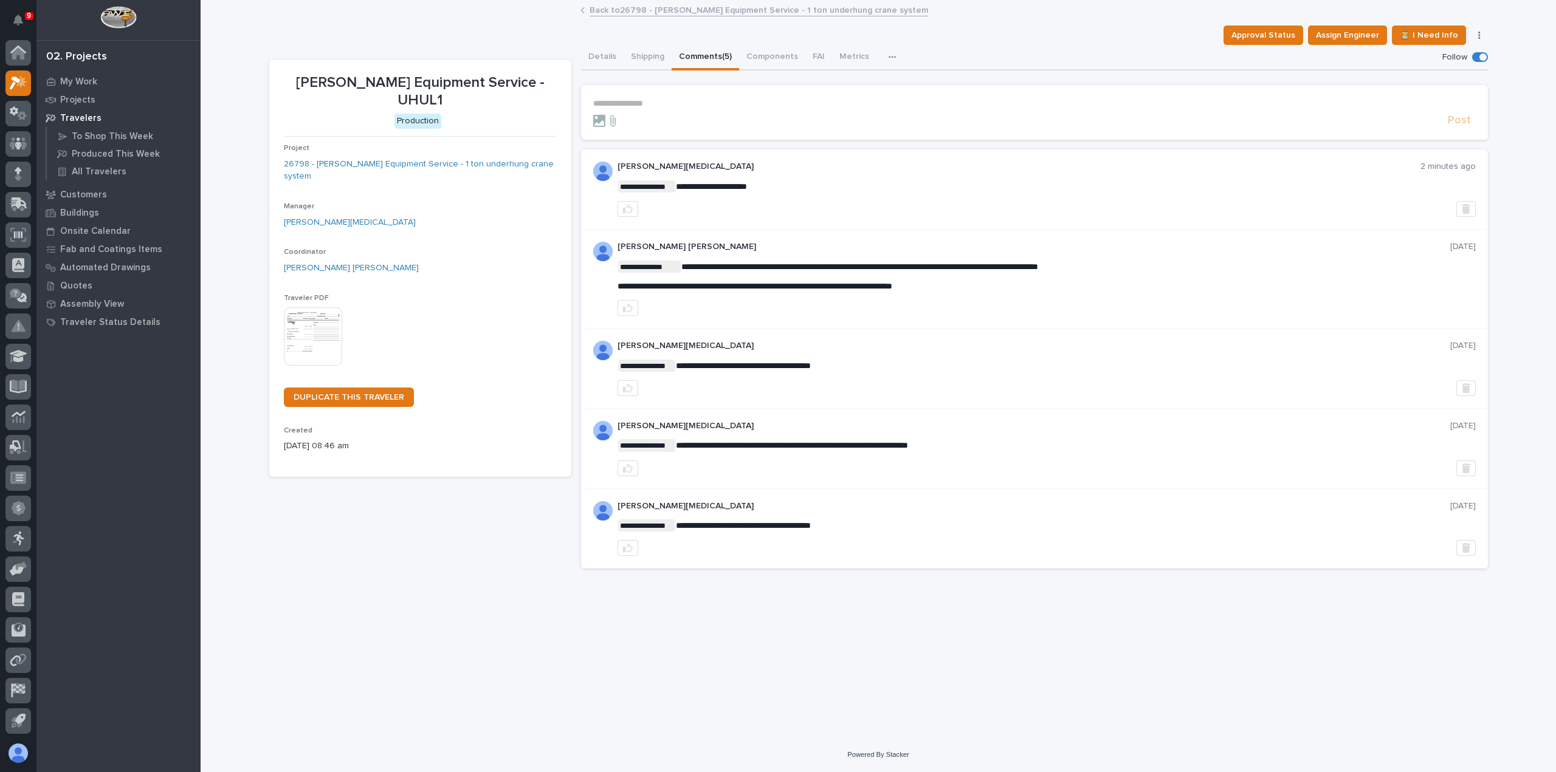
click at [615, 7] on link "Back to 26798 - [PERSON_NAME] Equipment Service - 1 ton underhung crane system" at bounding box center [758, 9] width 338 height 14
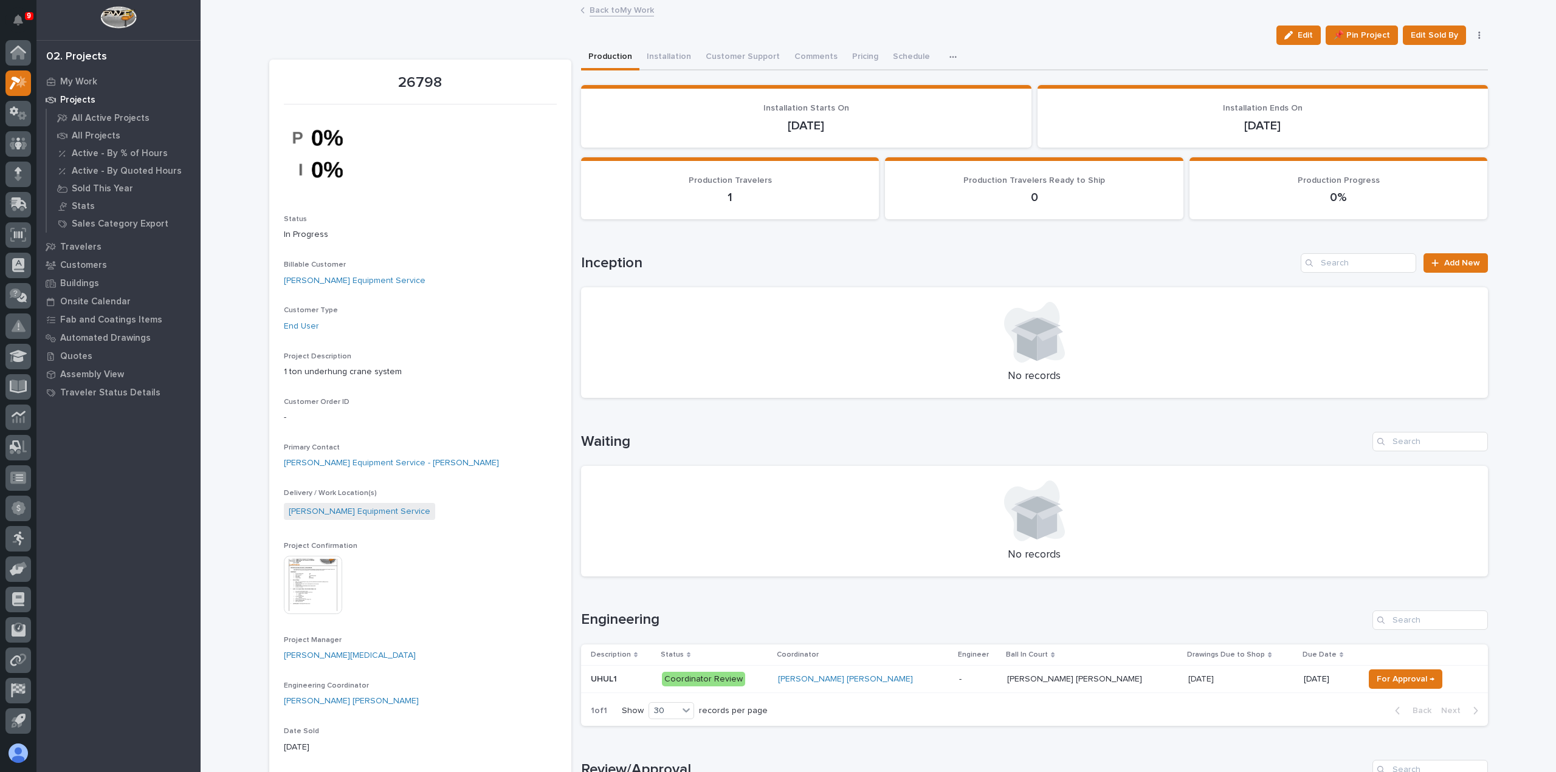
click at [612, 8] on link "Back to My Work" at bounding box center [621, 9] width 64 height 14
click at [91, 75] on div "My Work" at bounding box center [118, 81] width 158 height 17
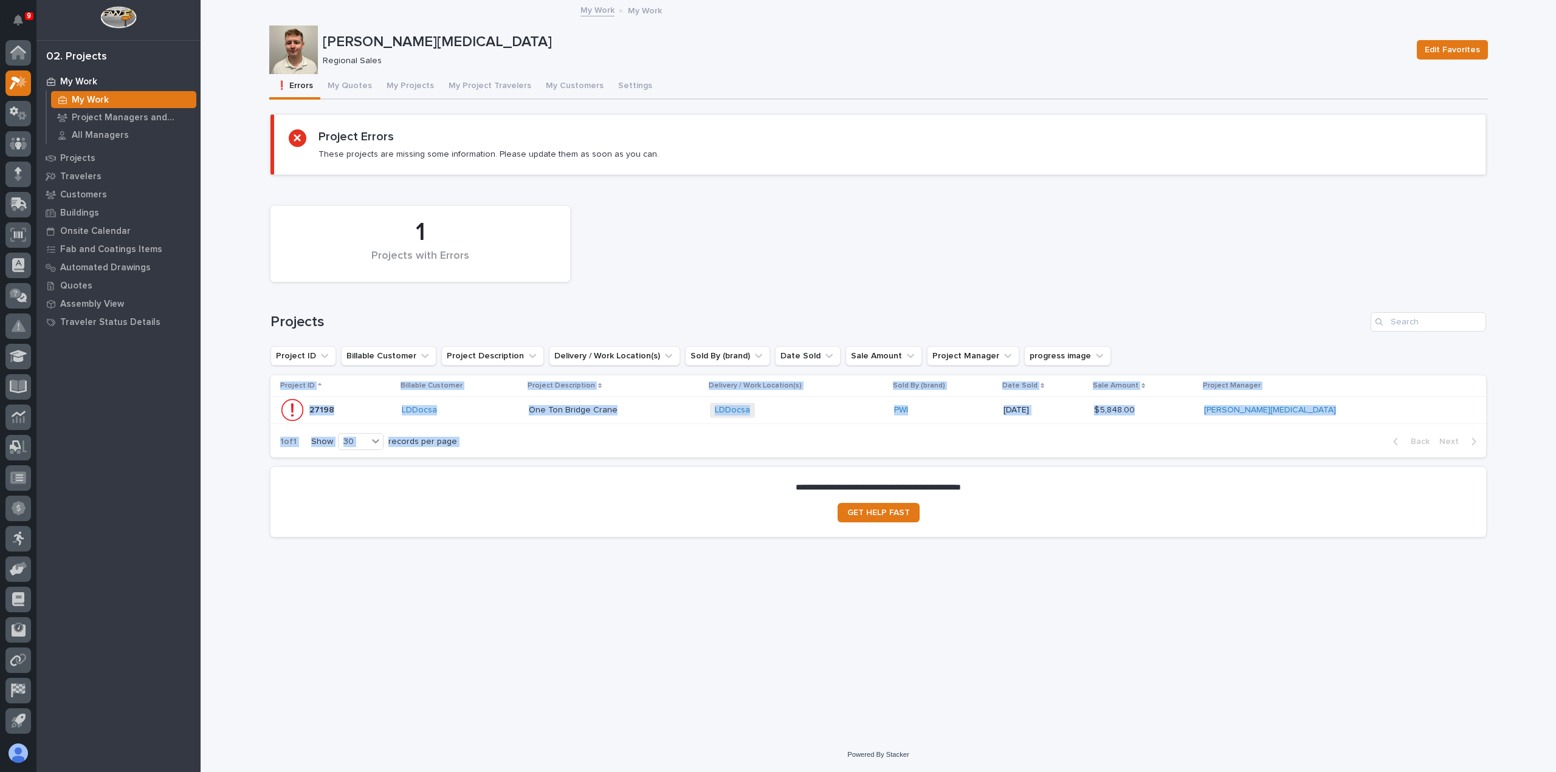
drag, startPoint x: 952, startPoint y: 417, endPoint x: 890, endPoint y: 458, distance: 73.8
click at [950, 470] on div "**********" at bounding box center [877, 330] width 1215 height 433
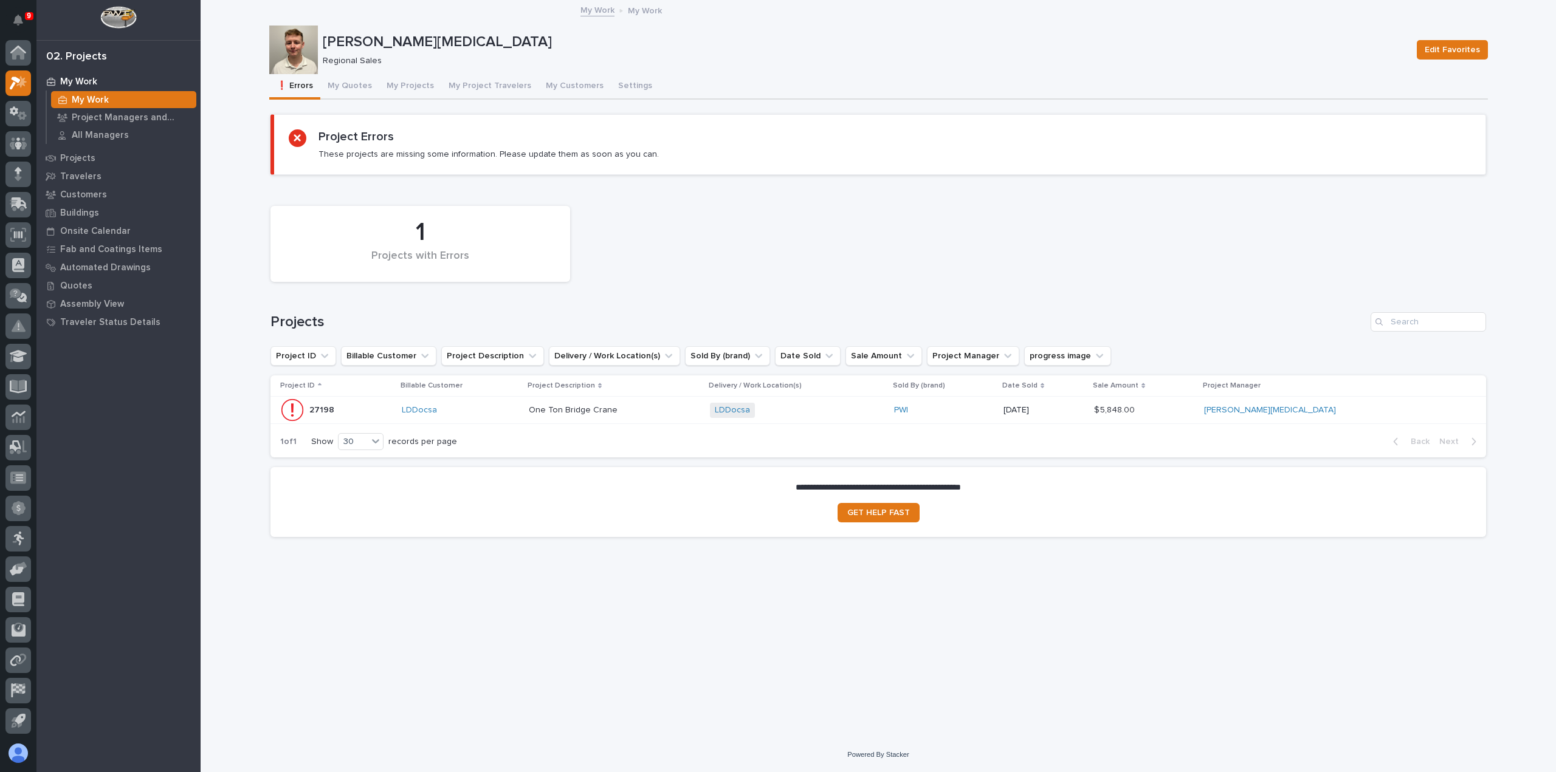
click at [847, 246] on div "1 Projects with Errors" at bounding box center [878, 244] width 1228 height 88
click at [348, 83] on button "My Quotes" at bounding box center [349, 87] width 59 height 26
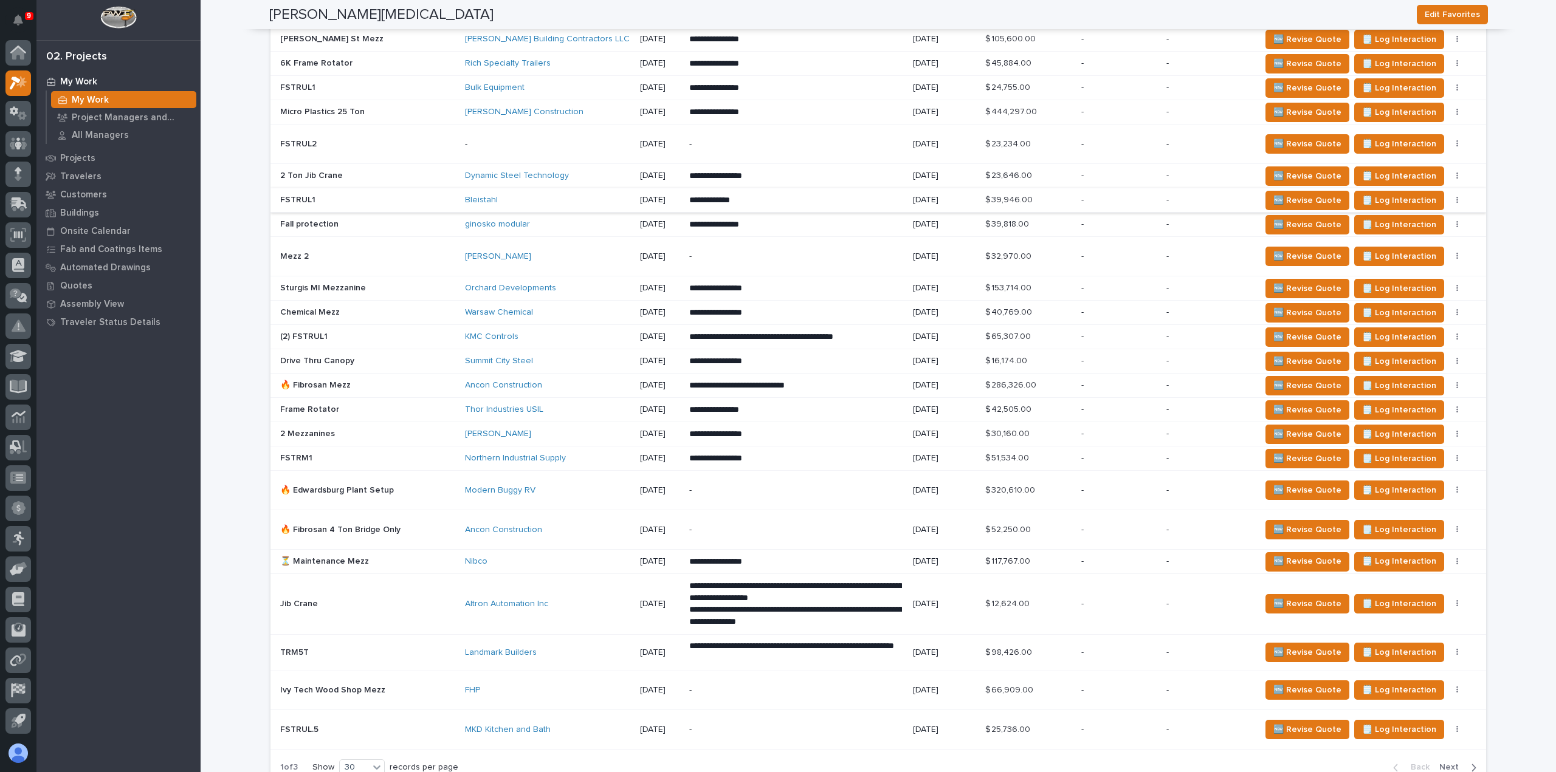
scroll to position [972, 0]
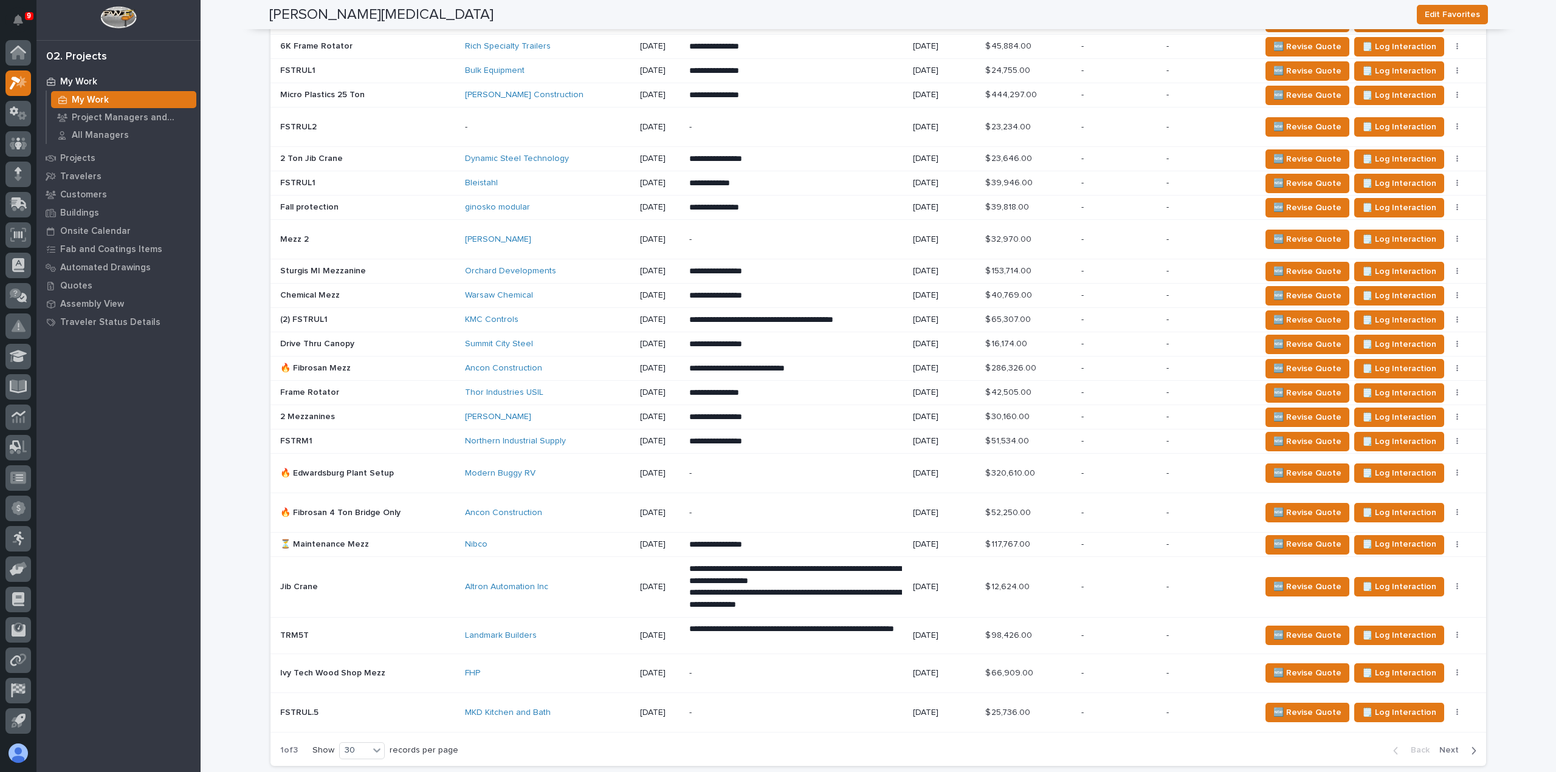
click at [518, 546] on div "Nibco" at bounding box center [547, 545] width 165 height 20
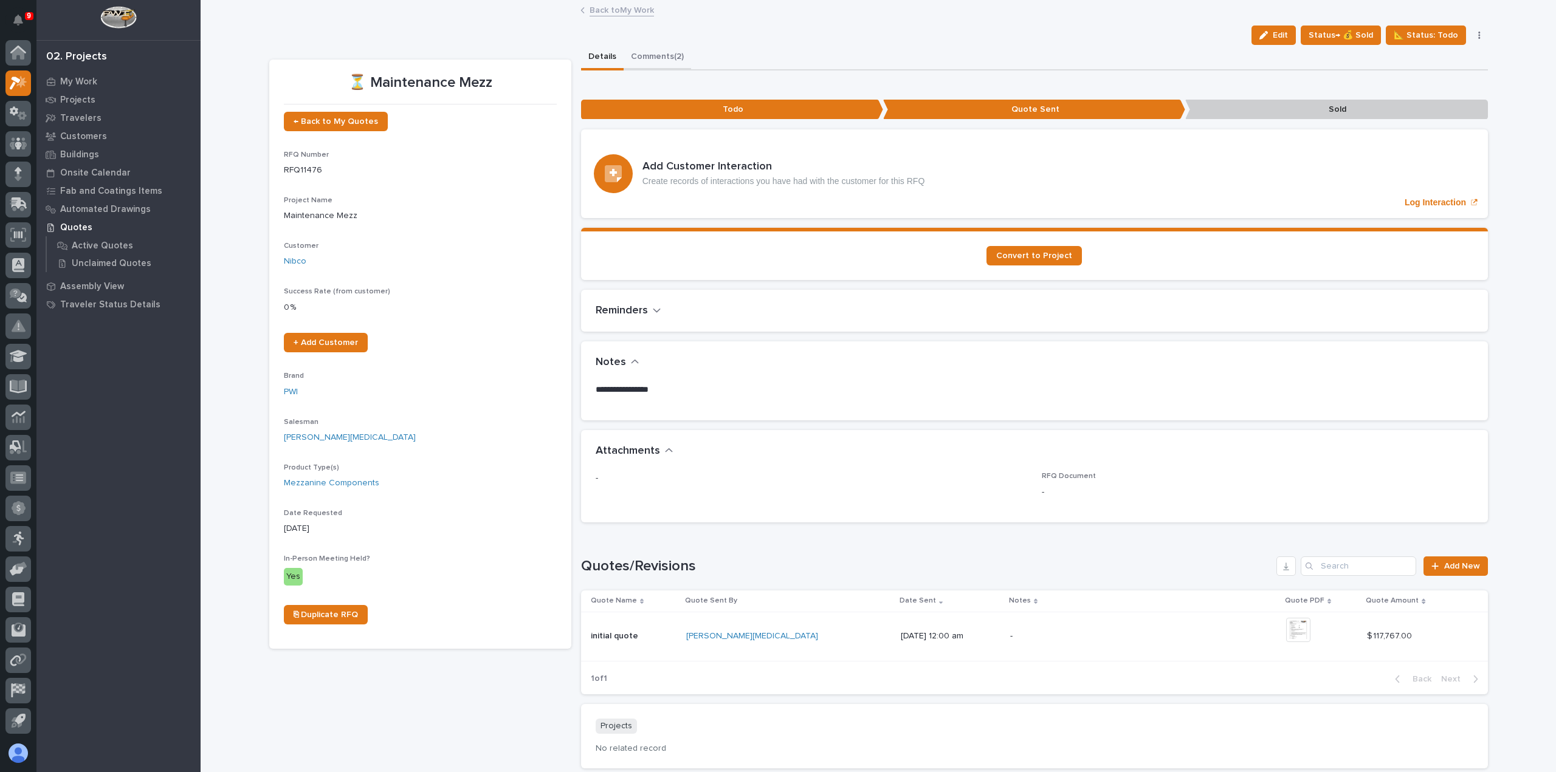
click at [658, 63] on button "Comments (2)" at bounding box center [656, 58] width 67 height 26
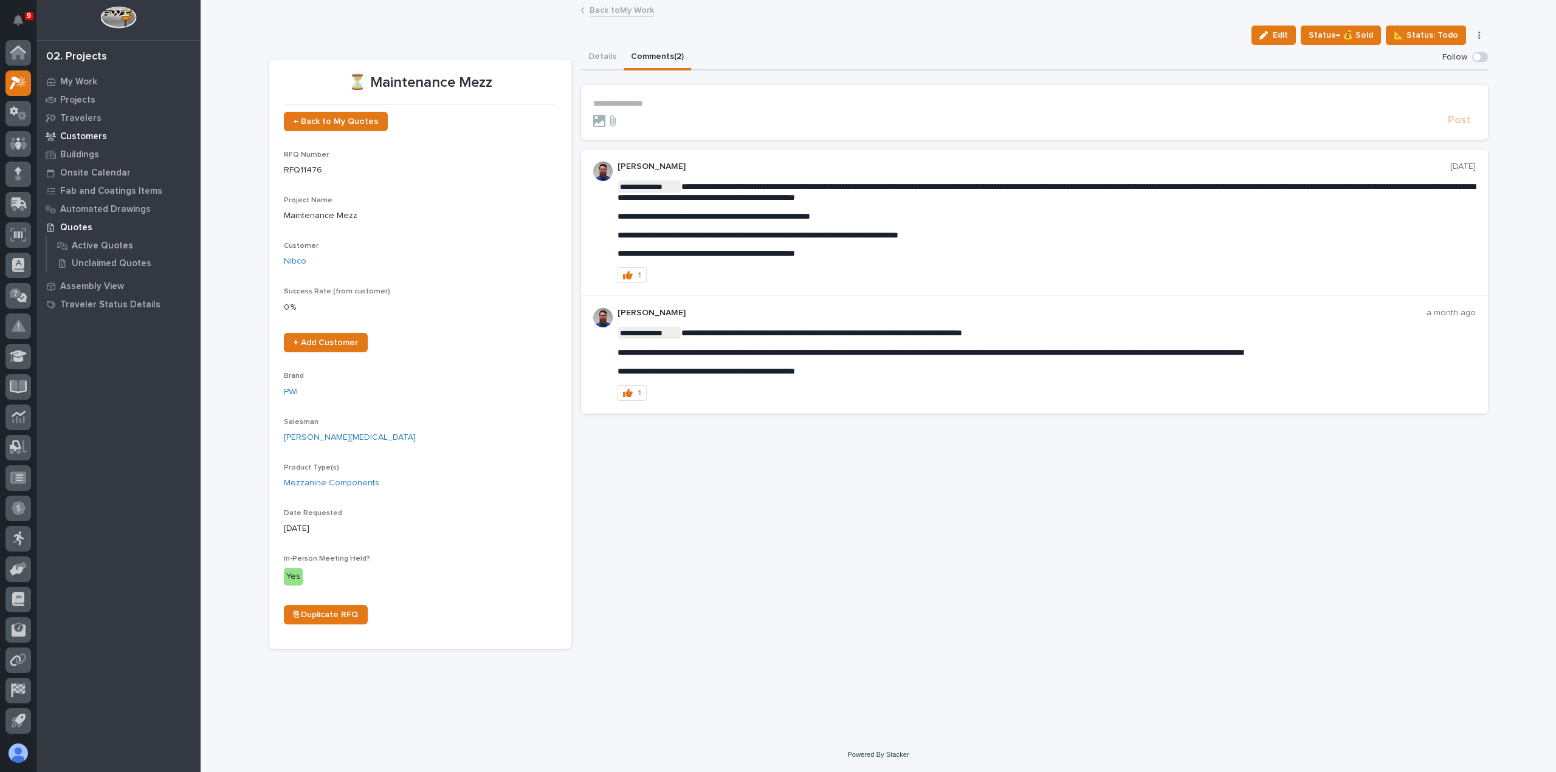
click at [85, 139] on p "Customers" at bounding box center [83, 136] width 47 height 11
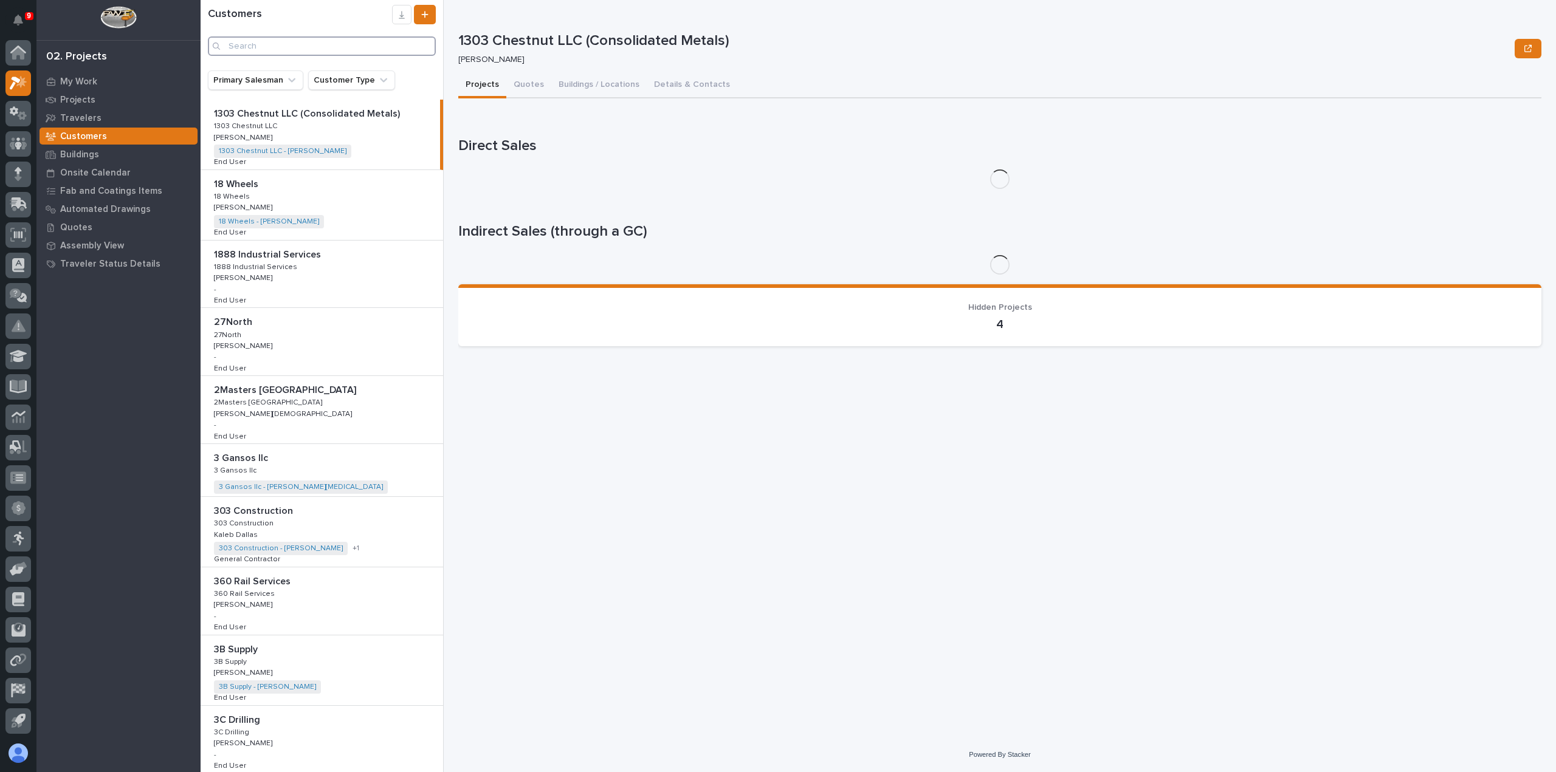
click at [329, 47] on input "Search" at bounding box center [322, 45] width 228 height 19
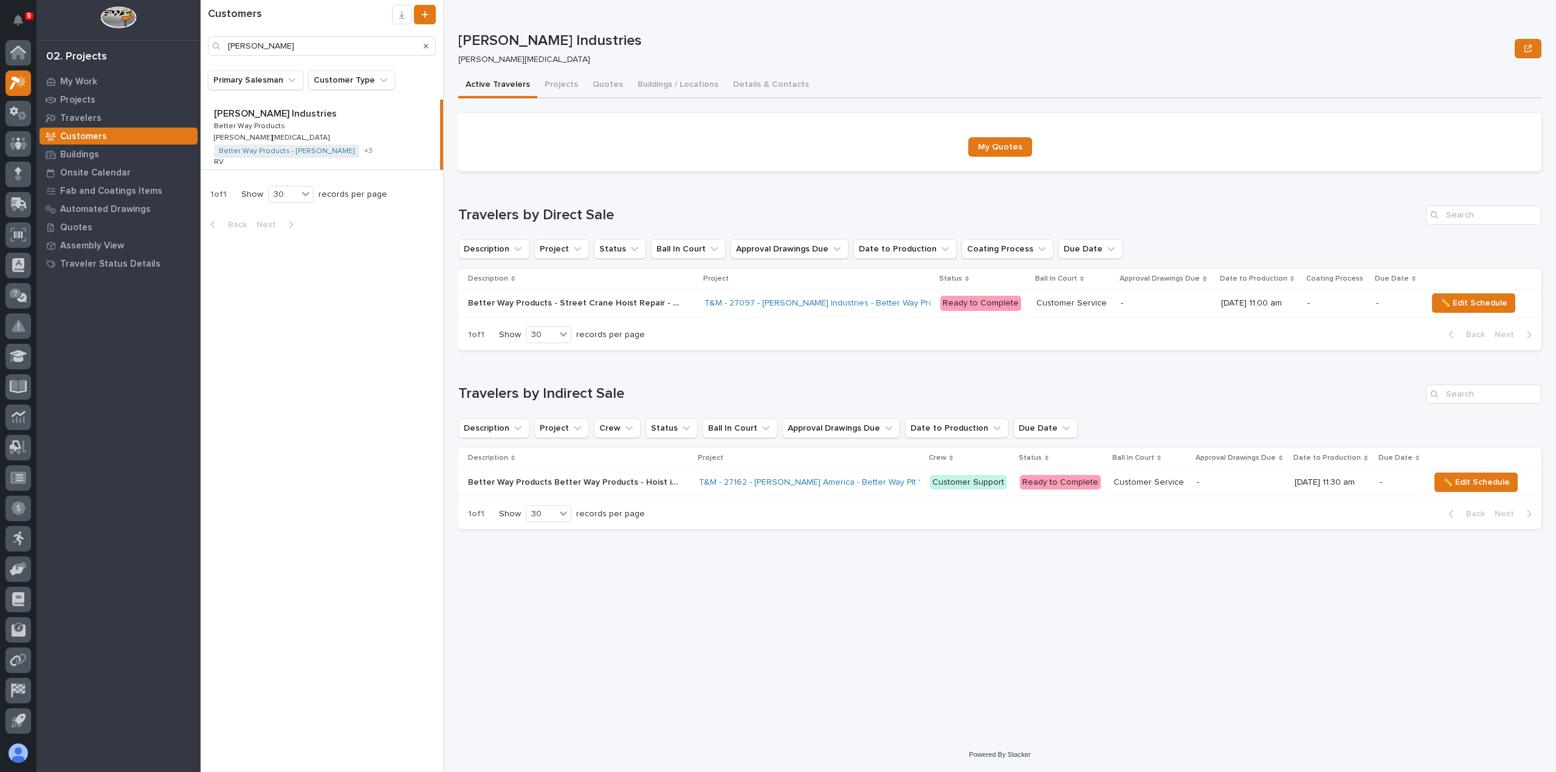
click at [320, 125] on div "[PERSON_NAME] Industries [PERSON_NAME] Industries Better Way Products Better Wa…" at bounding box center [320, 135] width 239 height 70
click at [233, 46] on input "[PERSON_NAME]" at bounding box center [322, 45] width 228 height 19
click at [297, 45] on input "[PERSON_NAME]" at bounding box center [322, 45] width 228 height 19
type input "[PERSON_NAME]"
click at [609, 86] on button "Quotes" at bounding box center [607, 86] width 45 height 26
